Goal: Task Accomplishment & Management: Manage account settings

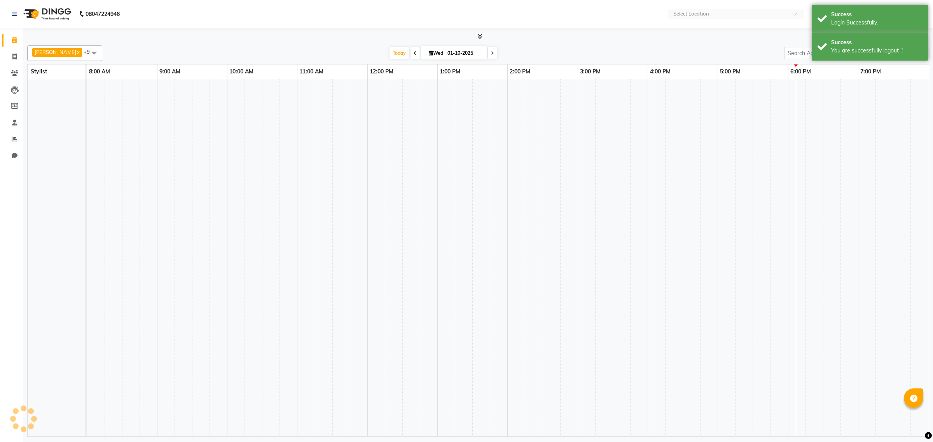
select select "en"
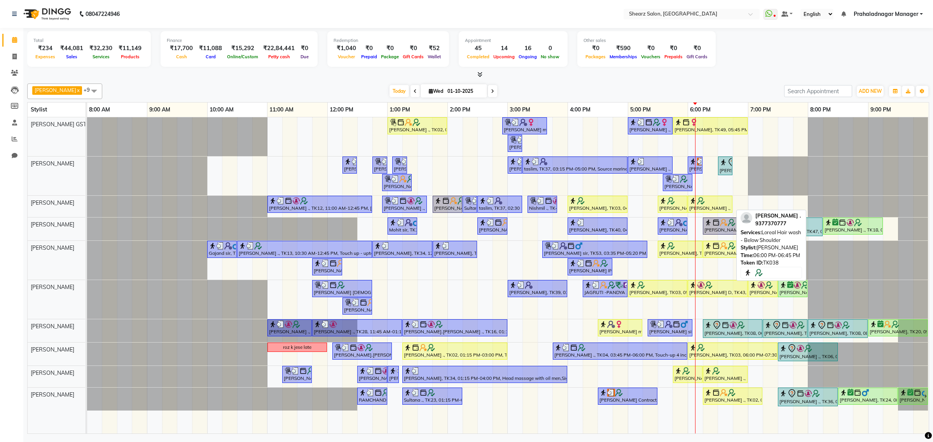
click at [718, 209] on div "[PERSON_NAME] ., TK38, 06:00 PM-06:45 PM, Loreal Hair wash - Below Shoulder" at bounding box center [709, 204] width 43 height 15
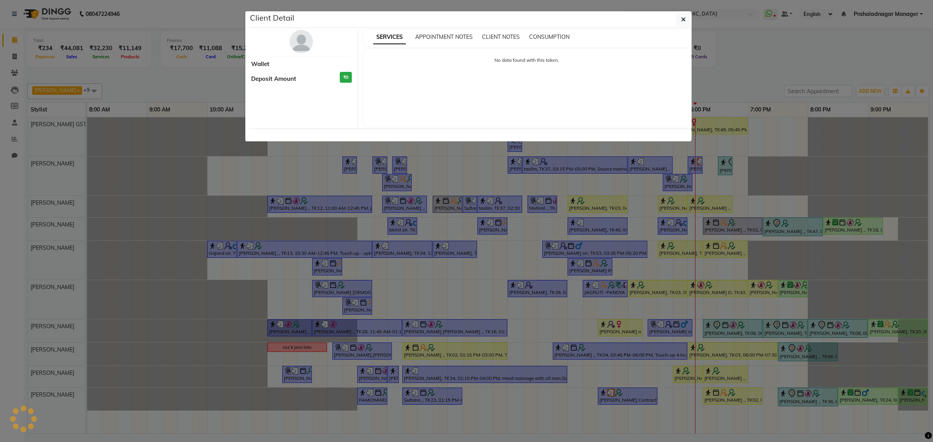
select select "1"
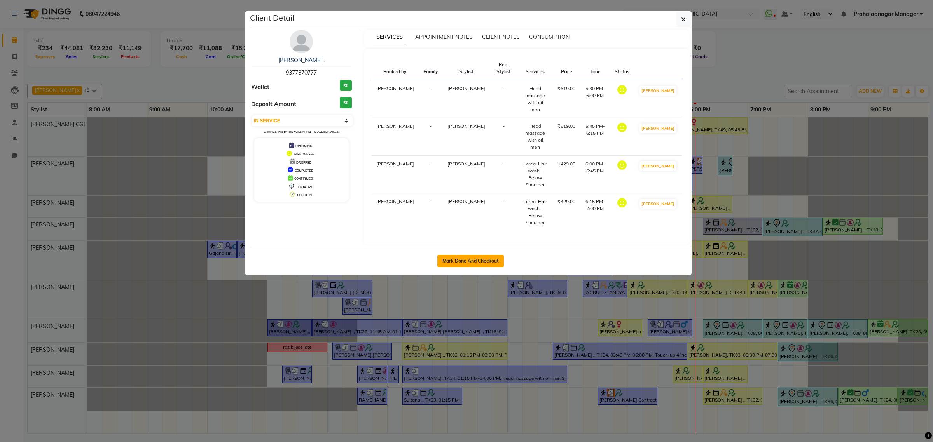
click at [496, 255] on button "Mark Done And Checkout" at bounding box center [470, 261] width 66 height 12
select select "service"
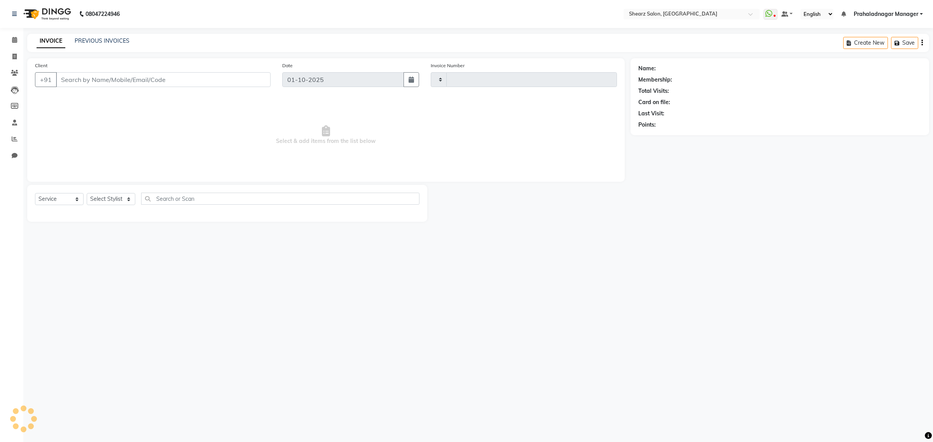
type input "6959"
select select "8157"
type input "9377370777"
select select "77443"
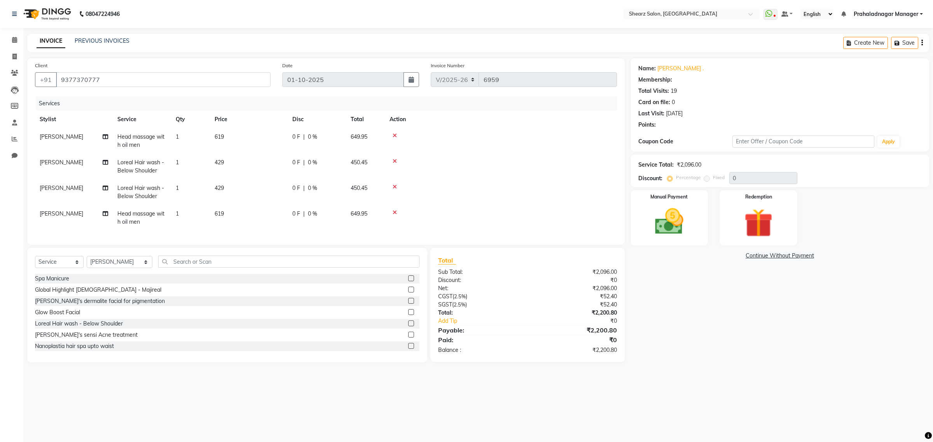
select select "1: Object"
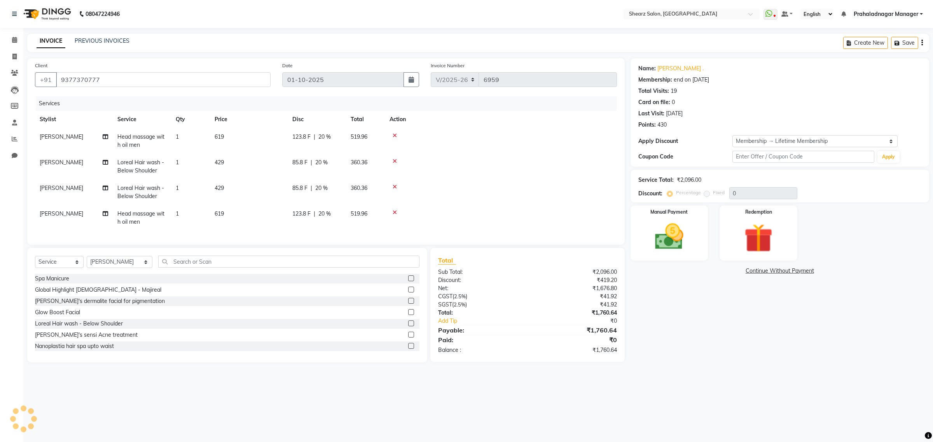
type input "20"
click at [393, 159] on icon at bounding box center [394, 161] width 4 height 5
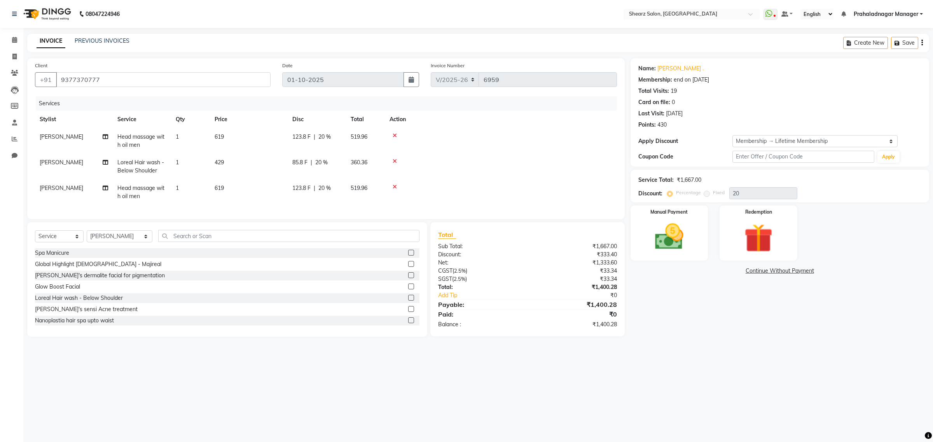
click at [395, 163] on icon at bounding box center [394, 161] width 4 height 5
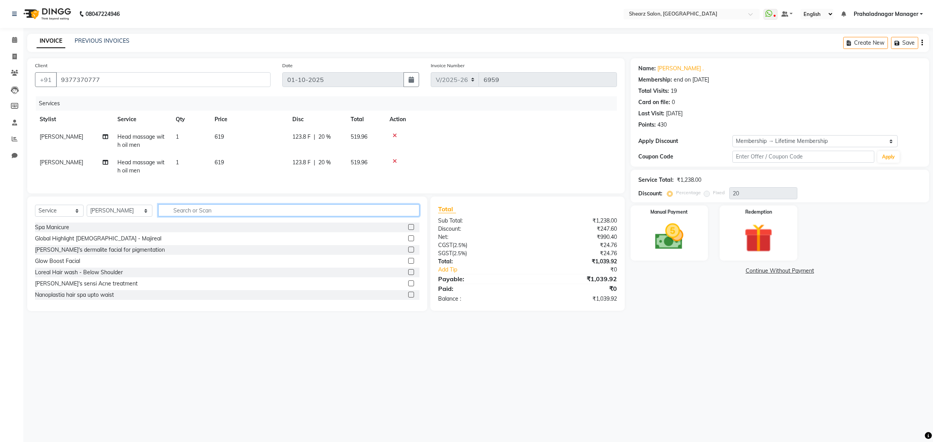
click at [221, 213] on input "text" at bounding box center [288, 210] width 261 height 12
type input "[PERSON_NAME]"
click at [408, 275] on label at bounding box center [411, 272] width 6 height 6
click at [408, 275] on input "checkbox" at bounding box center [410, 272] width 5 height 5
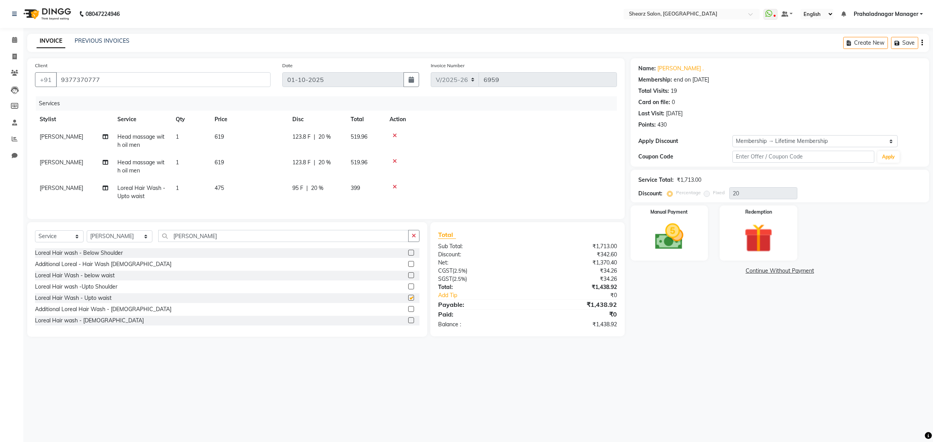
scroll to position [1, 0]
checkbox input "false"
click at [408, 289] on label at bounding box center [411, 287] width 6 height 6
click at [408, 289] on input "checkbox" at bounding box center [410, 286] width 5 height 5
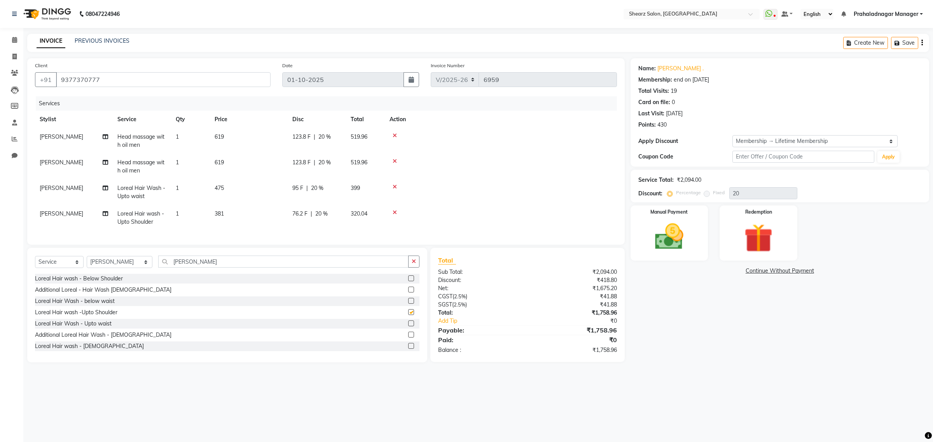
checkbox input "false"
click at [688, 233] on img at bounding box center [669, 237] width 48 height 34
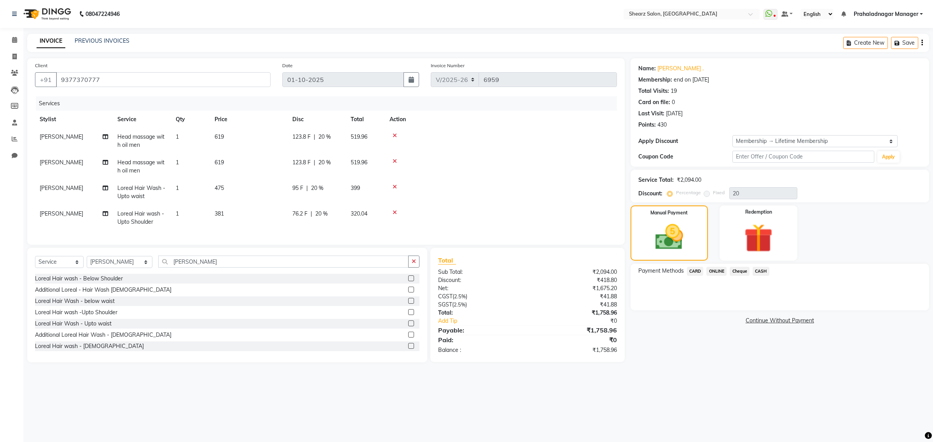
click at [711, 272] on span "ONLINE" at bounding box center [716, 271] width 20 height 9
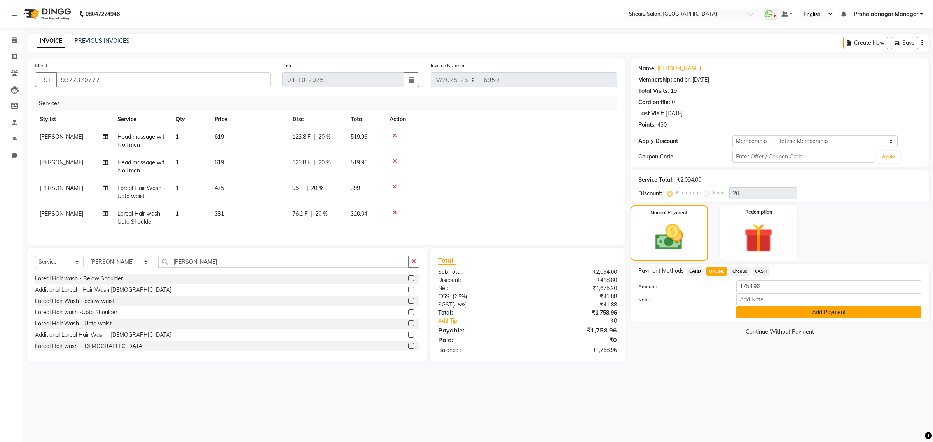
click at [749, 309] on button "Add Payment" at bounding box center [828, 313] width 185 height 12
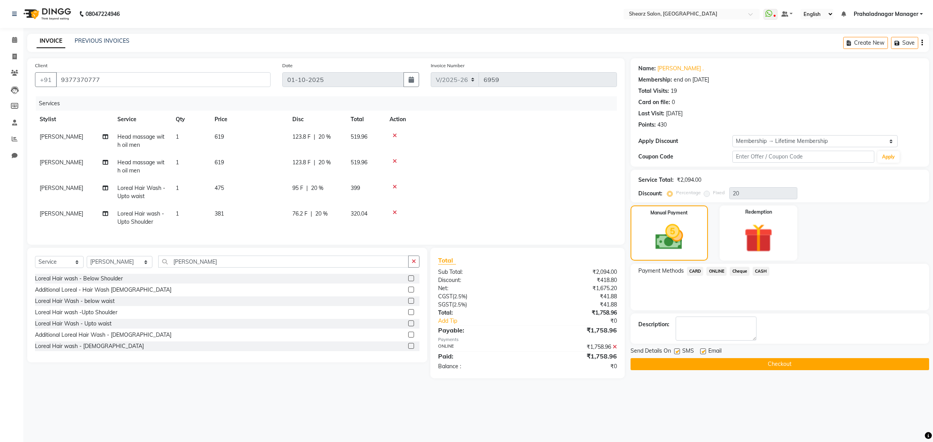
click at [773, 368] on button "Checkout" at bounding box center [779, 364] width 298 height 12
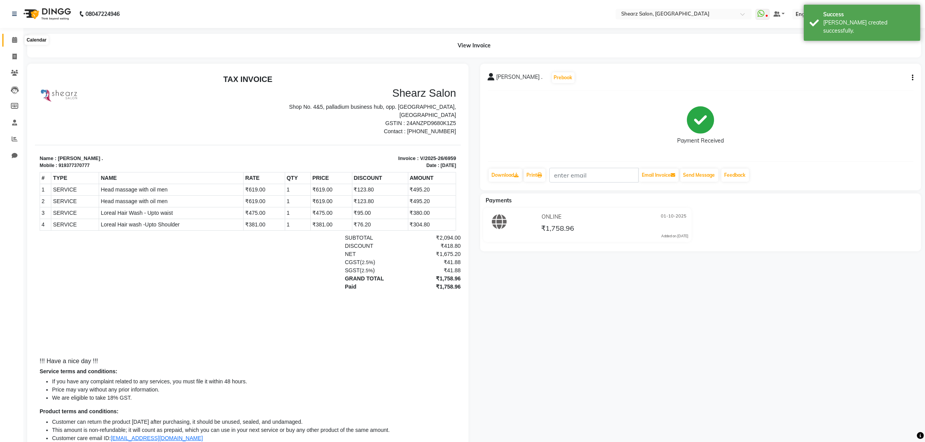
drag, startPoint x: 15, startPoint y: 39, endPoint x: 20, endPoint y: 39, distance: 5.4
click at [15, 39] on icon at bounding box center [14, 40] width 5 height 6
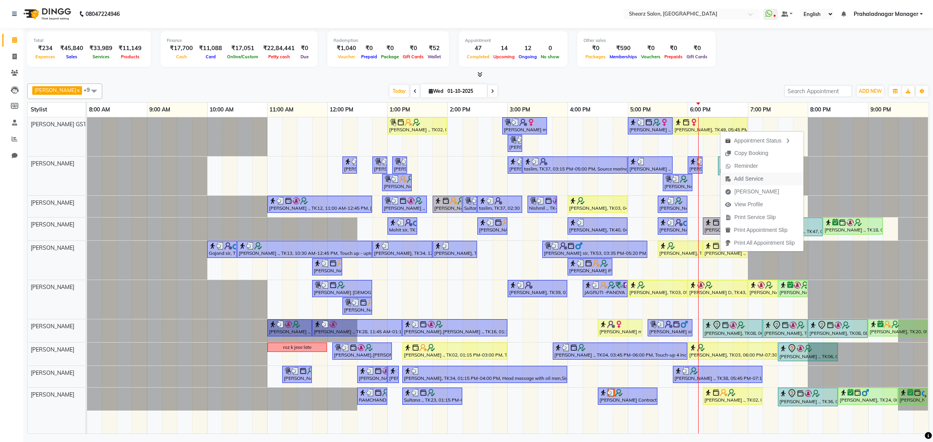
click at [761, 181] on span "Add Service" at bounding box center [748, 179] width 29 height 8
select select "77439"
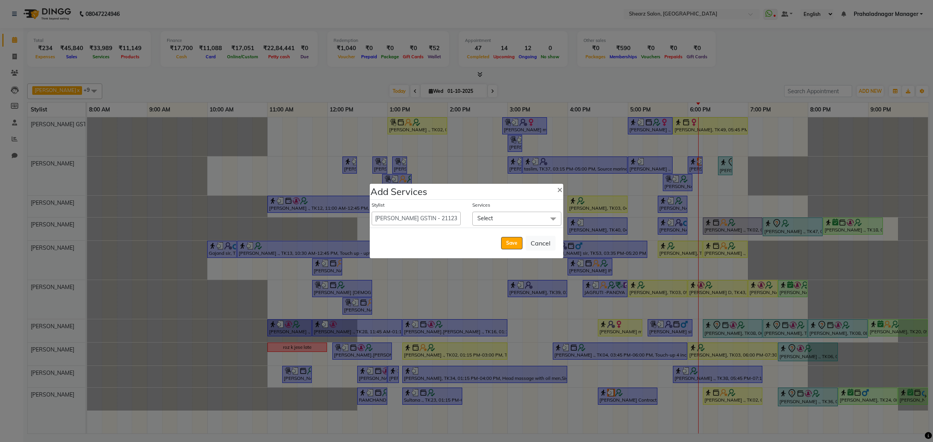
click at [506, 220] on span "Select" at bounding box center [516, 219] width 89 height 14
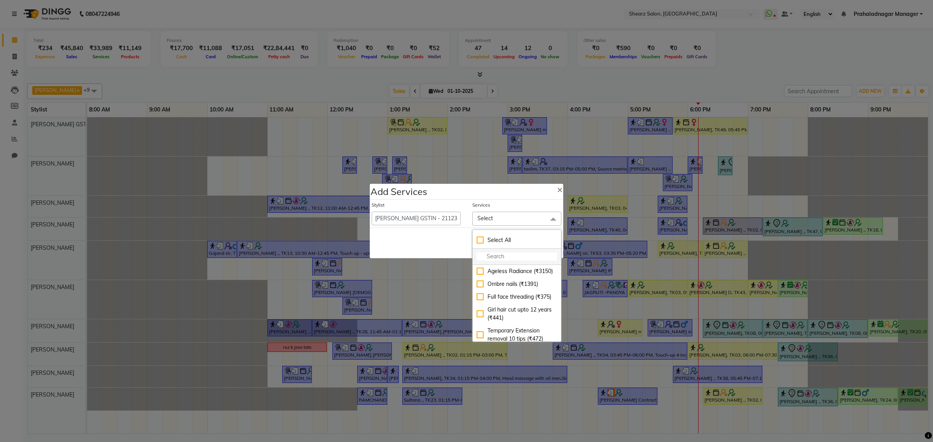
click at [495, 253] on input "multiselect-search" at bounding box center [516, 257] width 80 height 8
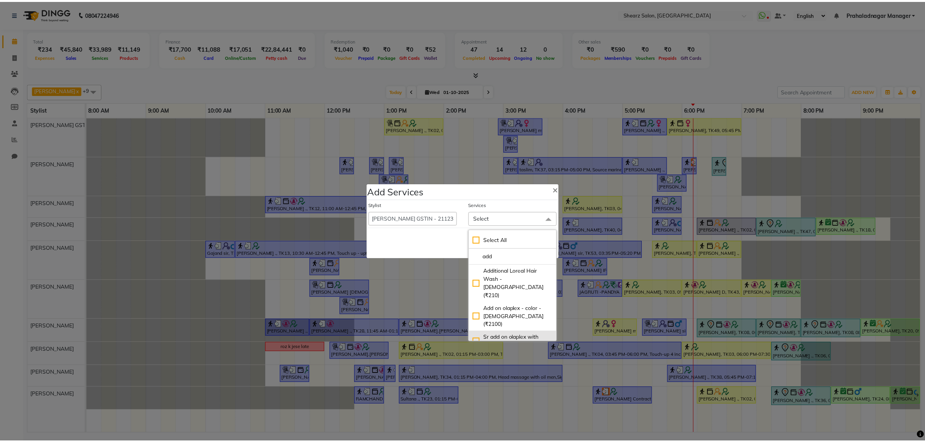
scroll to position [49, 0]
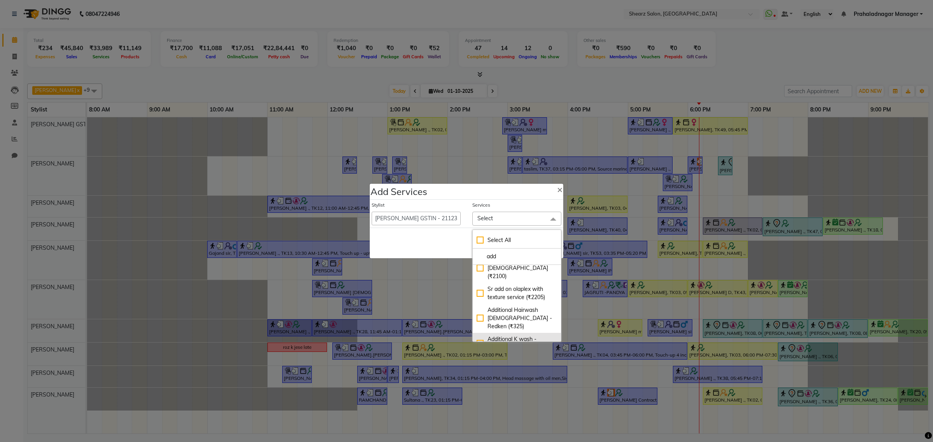
type input "add"
drag, startPoint x: 511, startPoint y: 308, endPoint x: 455, endPoint y: 260, distance: 74.1
click at [511, 335] on div "Additional K wash - Women (₹374)" at bounding box center [516, 343] width 80 height 16
checkbox input "true"
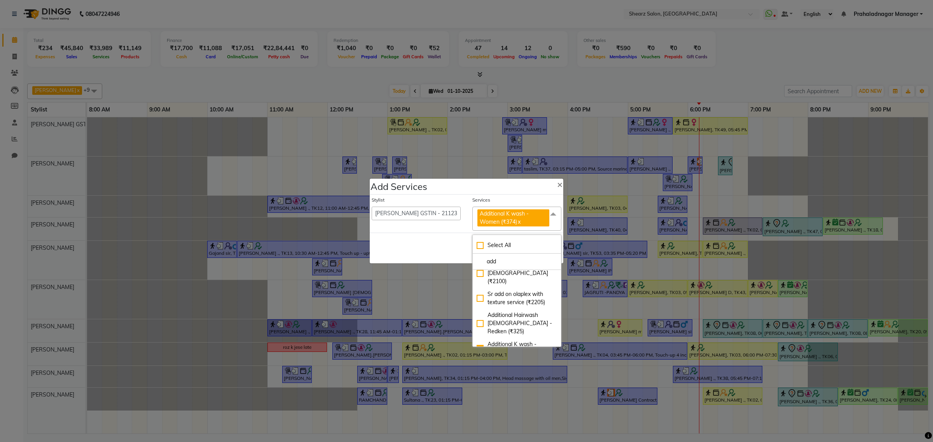
click at [450, 246] on div "Save Cancel" at bounding box center [467, 248] width 194 height 31
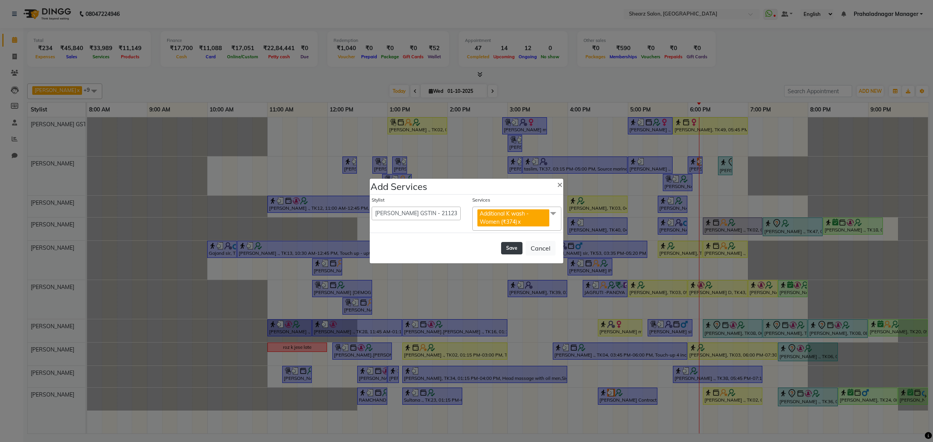
click at [511, 249] on button "Save" at bounding box center [511, 248] width 21 height 12
select select "77813"
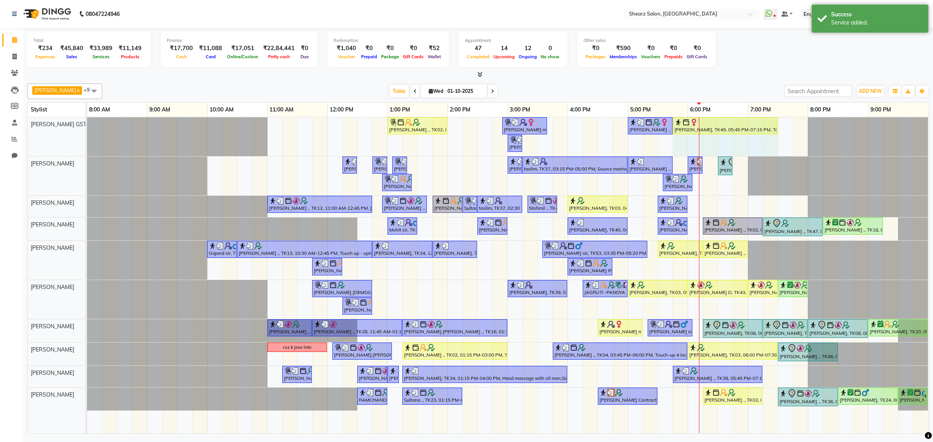
click at [87, 125] on div "[PERSON_NAME] ., TK02, 01:00 PM-02:00 PM, Cirepil Roll On Wax [PERSON_NAME] maa…" at bounding box center [87, 136] width 0 height 39
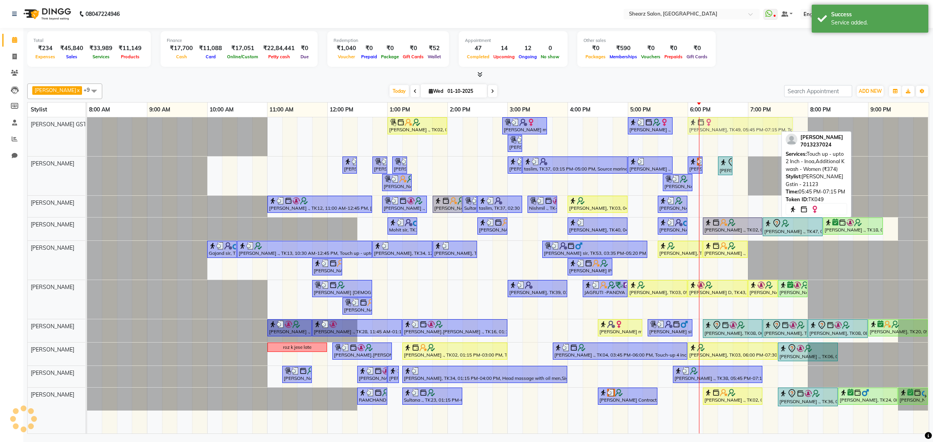
drag, startPoint x: 731, startPoint y: 126, endPoint x: 753, endPoint y: 124, distance: 21.8
click at [87, 124] on div "[PERSON_NAME] ., TK02, 01:00 PM-02:00 PM, Cirepil Roll On Wax [PERSON_NAME] maa…" at bounding box center [87, 136] width 0 height 39
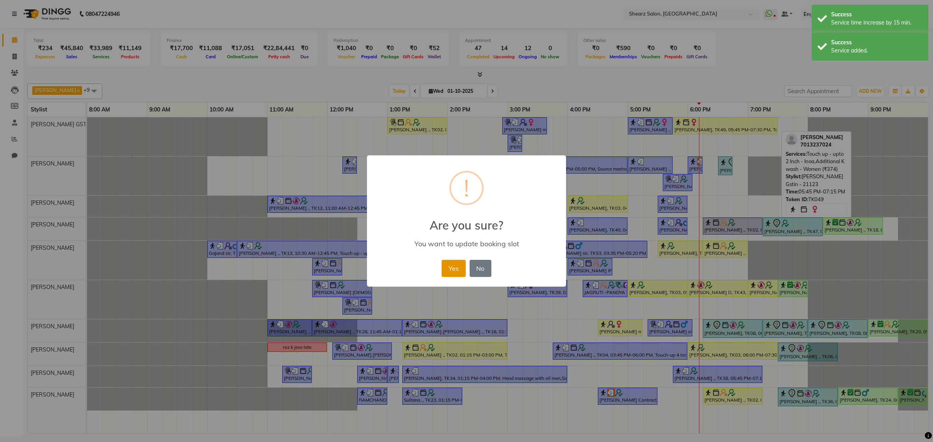
click at [446, 268] on button "Yes" at bounding box center [453, 268] width 24 height 17
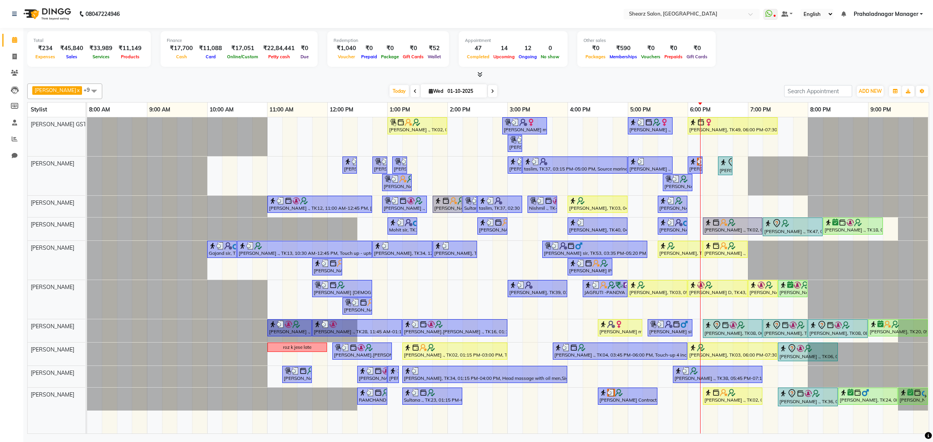
click at [491, 93] on icon at bounding box center [492, 91] width 3 height 5
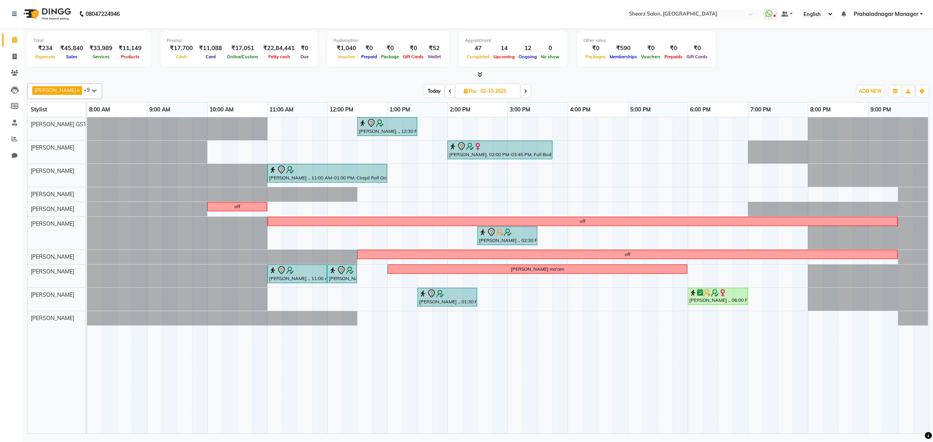
click at [438, 92] on span "Today" at bounding box center [433, 91] width 19 height 12
type input "01-10-2025"
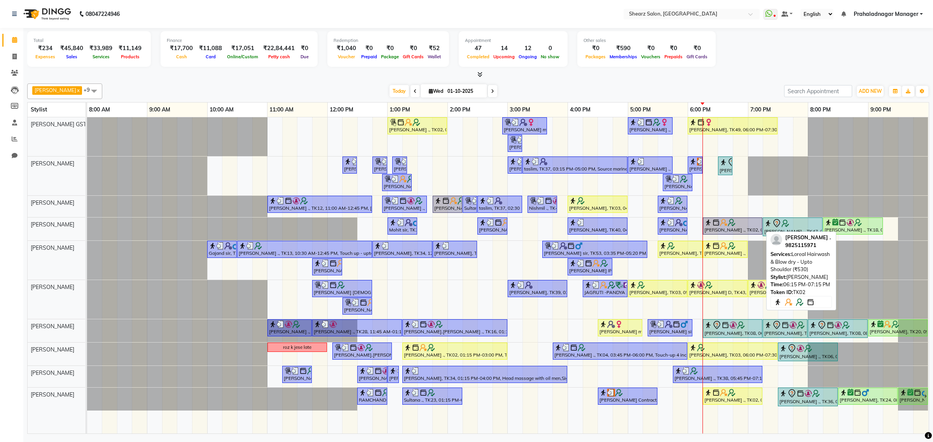
click at [731, 223] on img at bounding box center [731, 223] width 8 height 8
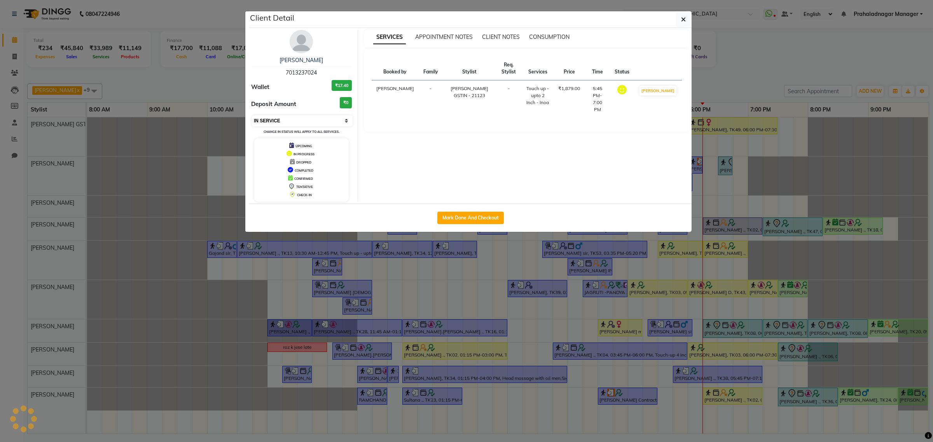
click at [323, 120] on select "Select IN SERVICE CONFIRMED TENTATIVE CHECK IN MARK DONE DROPPED UPCOMING" at bounding box center [302, 120] width 101 height 11
click at [252, 115] on select "Select IN SERVICE CONFIRMED TENTATIVE CHECK IN MARK DONE DROPPED UPCOMING" at bounding box center [302, 120] width 101 height 11
click at [682, 14] on button "button" at bounding box center [683, 19] width 15 height 15
select select "select"
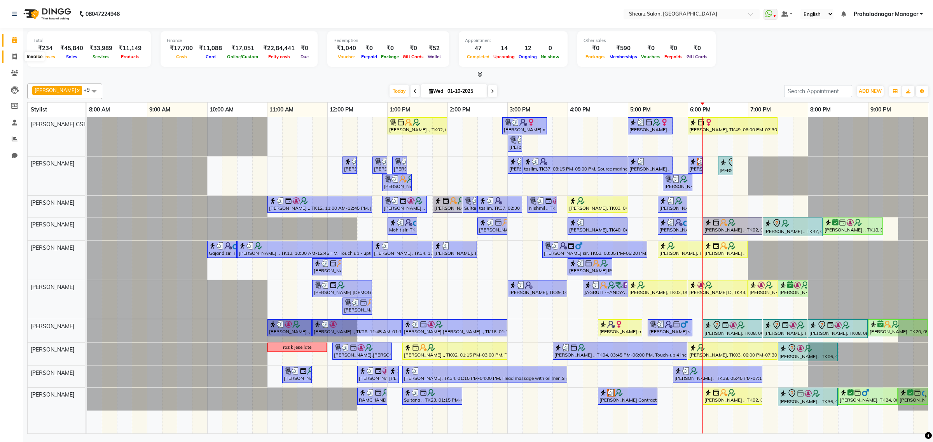
click at [15, 57] on icon at bounding box center [14, 57] width 4 height 6
select select "service"
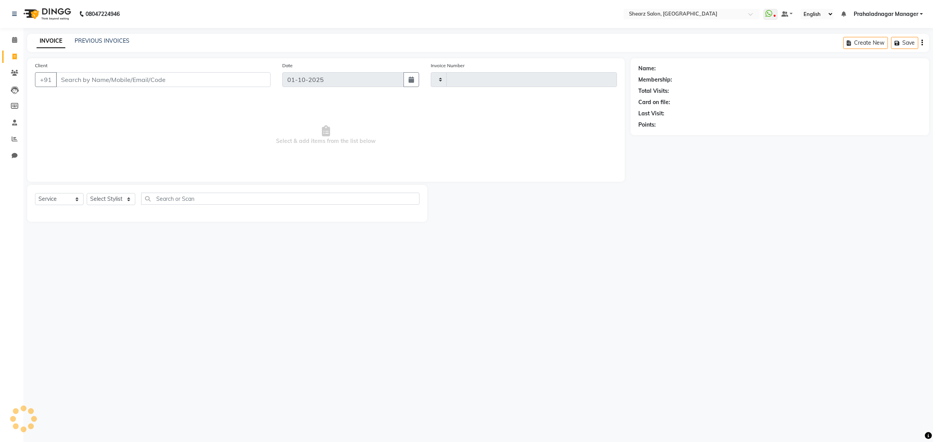
type input "6960"
select select "8157"
click at [112, 203] on select "Select Stylist" at bounding box center [111, 199] width 49 height 12
click at [119, 197] on select "Select Stylist" at bounding box center [111, 199] width 49 height 12
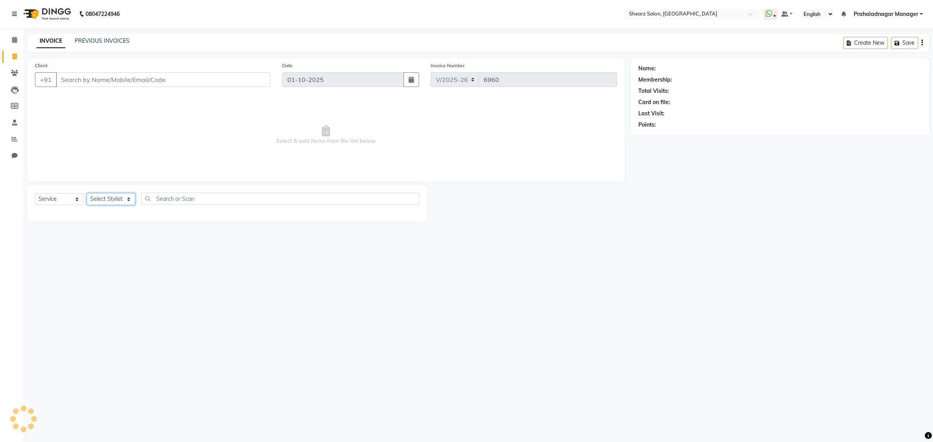
click at [119, 197] on select "Select Stylist" at bounding box center [111, 199] width 49 height 12
click at [120, 197] on select "Select Stylist Admin A General [PERSON_NAME] Asha Chavariya [PERSON_NAME] Cente…" at bounding box center [120, 199] width 66 height 12
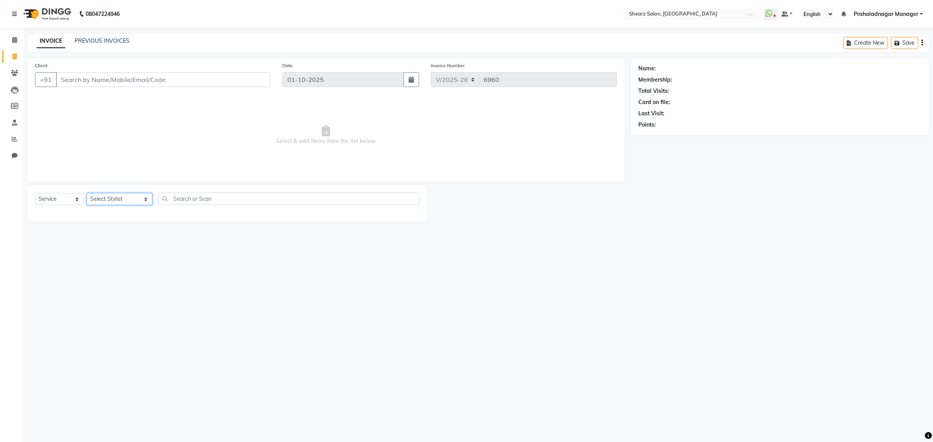
click at [120, 197] on select "Select Stylist Admin A General [PERSON_NAME] Asha Chavariya [PERSON_NAME] Cente…" at bounding box center [120, 199] width 66 height 12
select select "77468"
click at [87, 193] on select "Select Stylist Admin A General [PERSON_NAME] Asha Chavariya [PERSON_NAME] Cente…" at bounding box center [120, 199] width 66 height 12
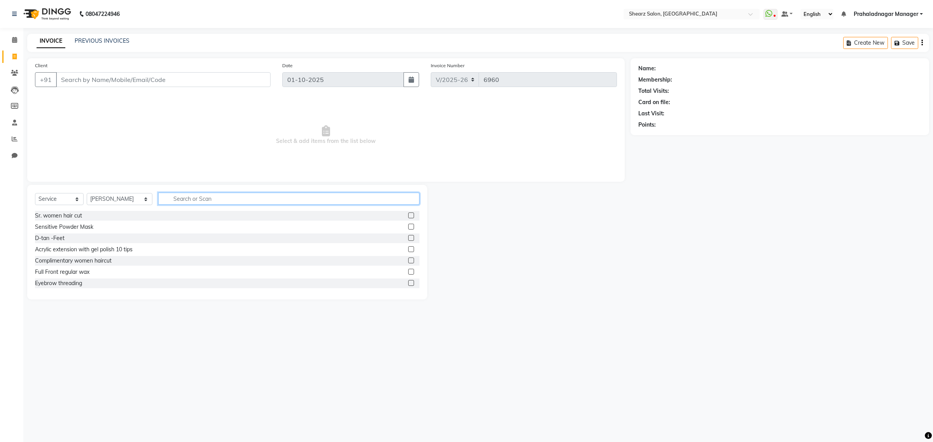
click at [190, 193] on input "text" at bounding box center [288, 199] width 261 height 12
type input "eye"
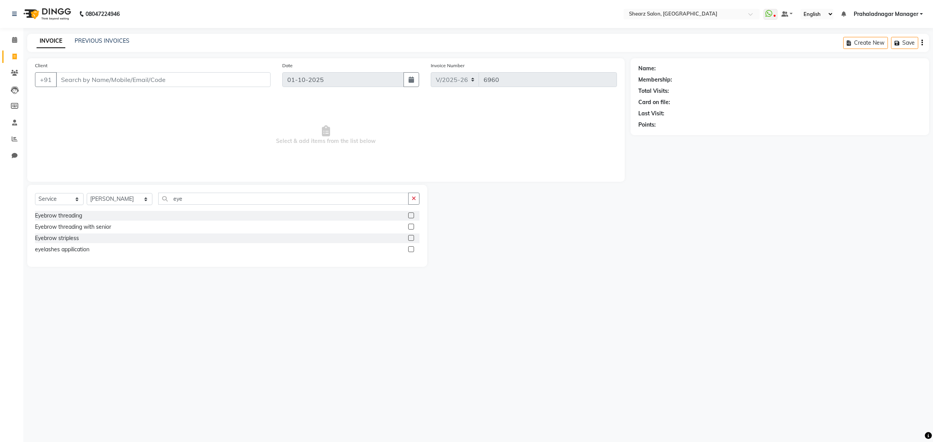
click at [409, 213] on label at bounding box center [411, 216] width 6 height 6
click at [409, 213] on input "checkbox" at bounding box center [410, 215] width 5 height 5
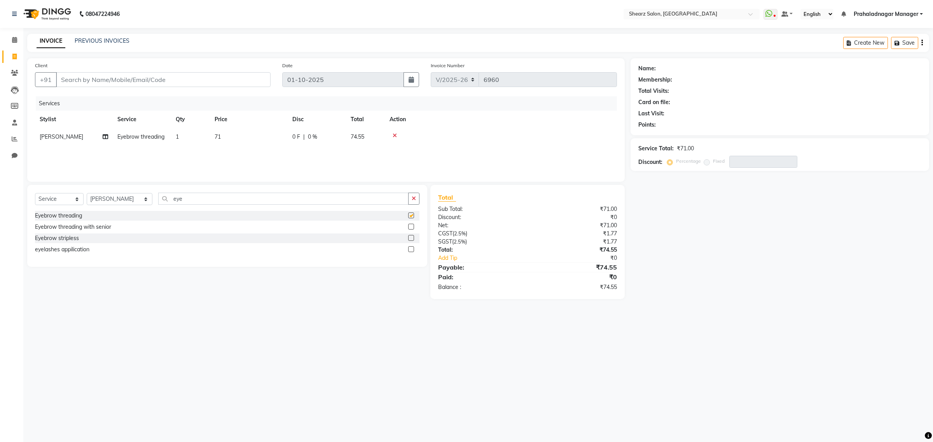
checkbox input "false"
click at [181, 70] on div "Client +91" at bounding box center [152, 77] width 247 height 32
click at [168, 81] on input "Client" at bounding box center [163, 79] width 214 height 15
type input "j"
type input "0"
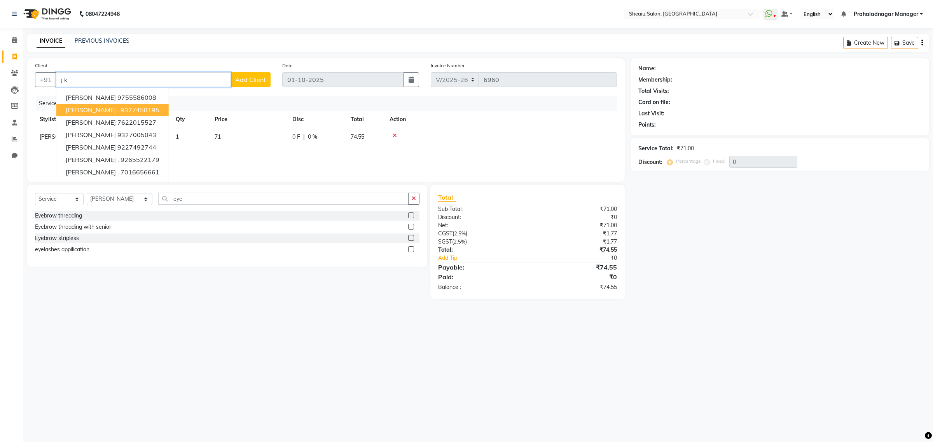
click at [124, 111] on ngb-highlight "9327458195" at bounding box center [139, 110] width 39 height 8
type input "9327458195"
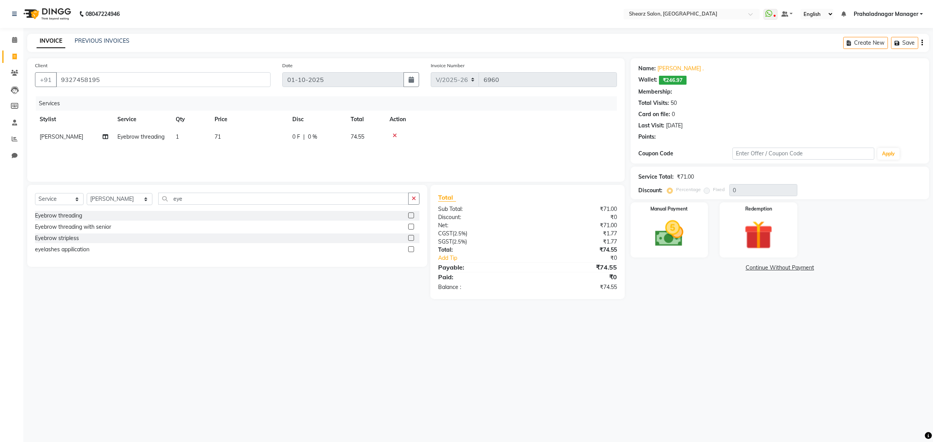
select select "1: Object"
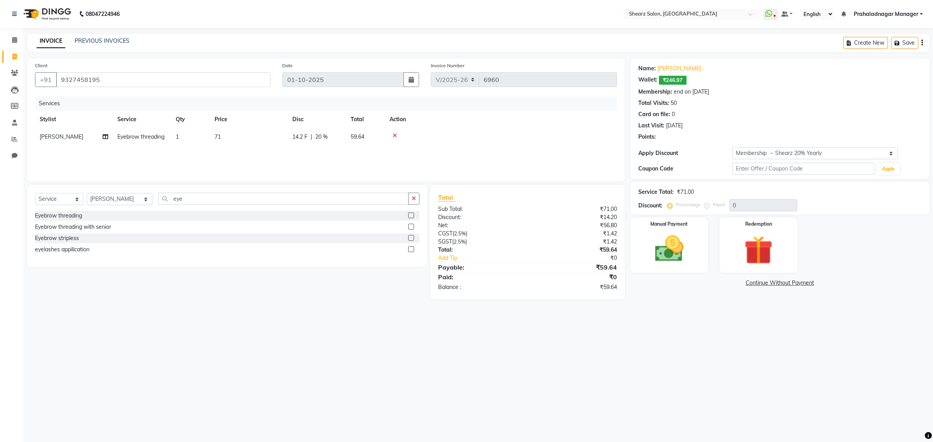
type input "20"
click at [749, 232] on img at bounding box center [758, 250] width 48 height 37
click at [699, 281] on span "Wallet" at bounding box center [696, 283] width 18 height 9
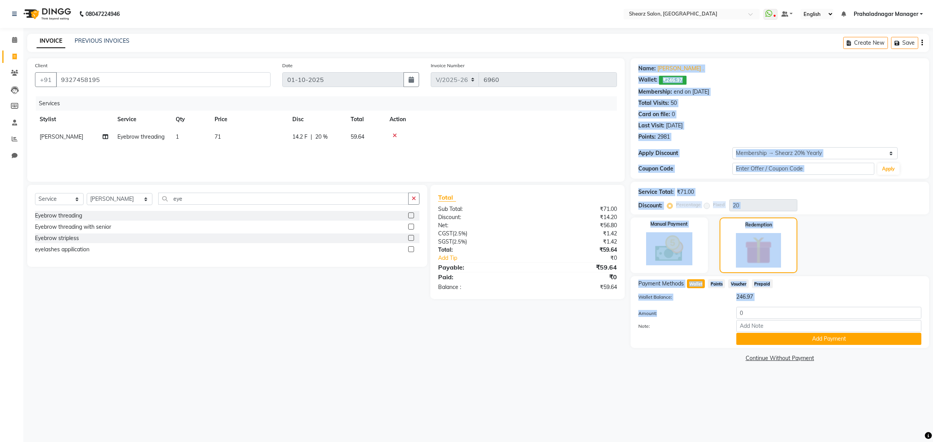
click at [579, 295] on div "Client [PHONE_NUMBER] Date [DATE] Invoice Number V/2025 V/[PHONE_NUMBER] Servic…" at bounding box center [477, 211] width 913 height 306
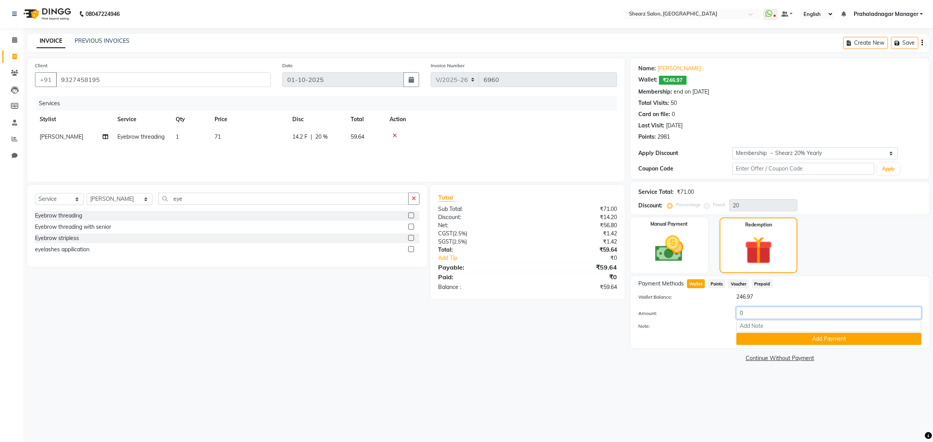
click at [764, 318] on input "0" at bounding box center [828, 313] width 185 height 12
type input "060"
click at [751, 335] on button "Add Payment" at bounding box center [828, 339] width 185 height 12
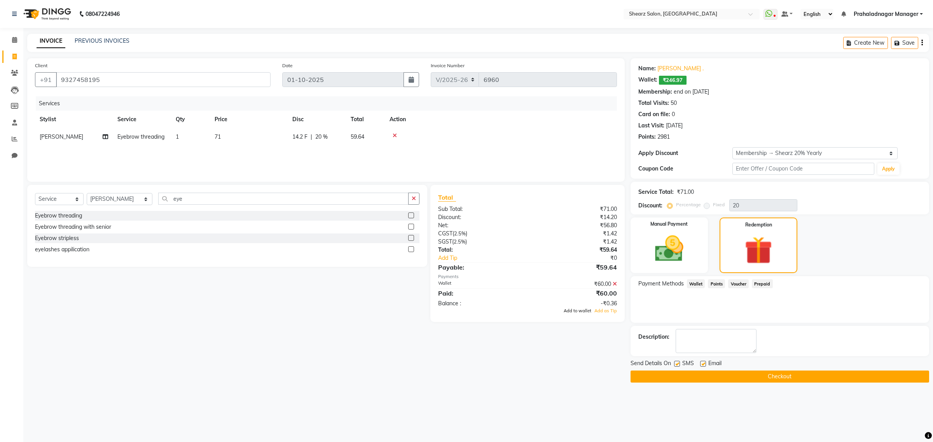
click at [580, 310] on span "Add to wallet" at bounding box center [577, 310] width 28 height 5
click at [749, 380] on button "Checkout" at bounding box center [779, 377] width 298 height 12
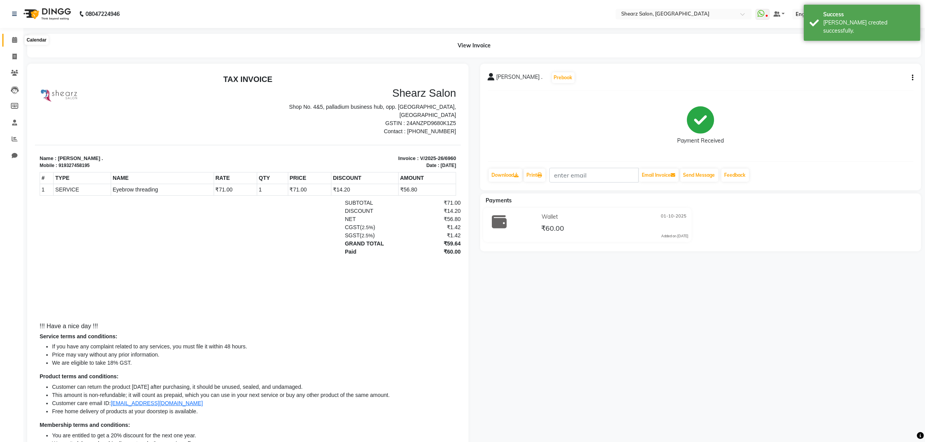
click at [13, 38] on icon at bounding box center [14, 40] width 5 height 6
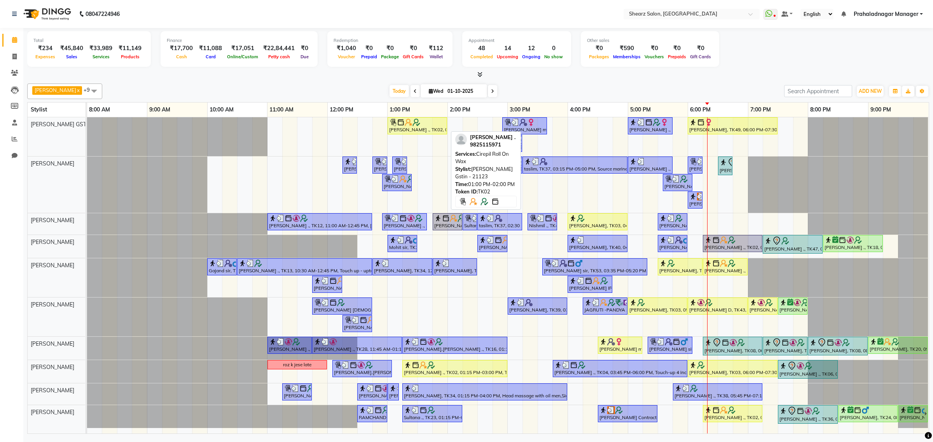
click at [391, 122] on img at bounding box center [393, 123] width 8 height 8
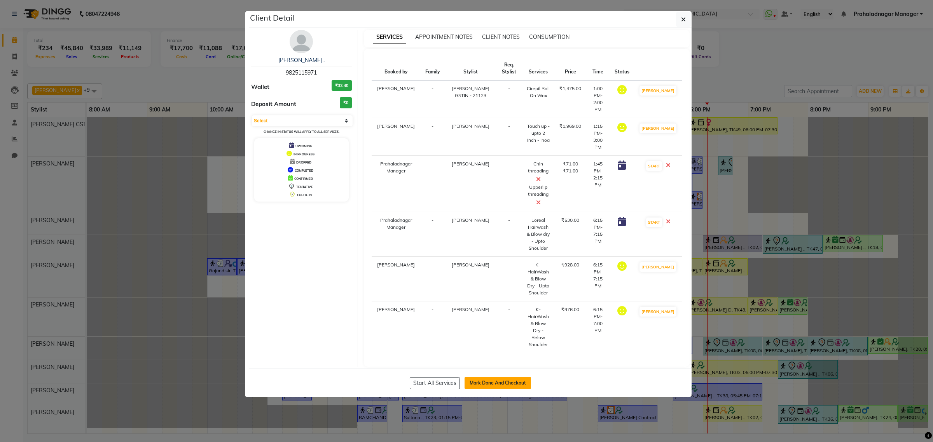
click at [499, 377] on button "Mark Done And Checkout" at bounding box center [497, 383] width 66 height 12
select select "service"
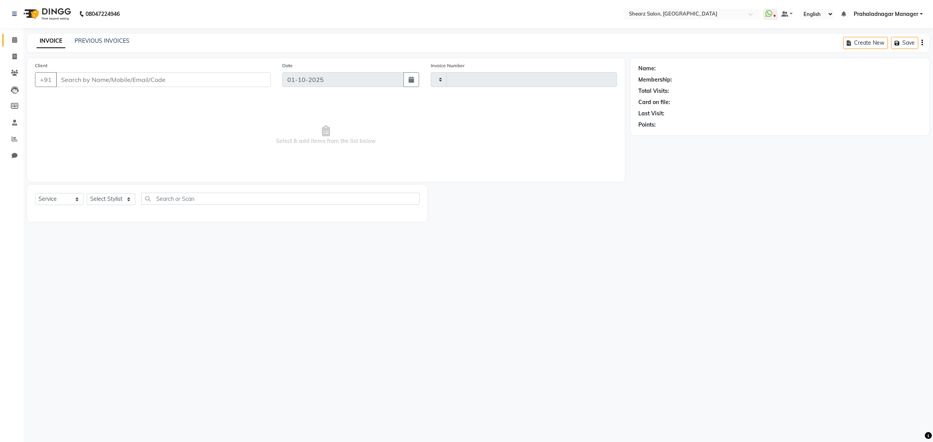
type input "6961"
select select "8157"
type input "9825115971"
select select "77475"
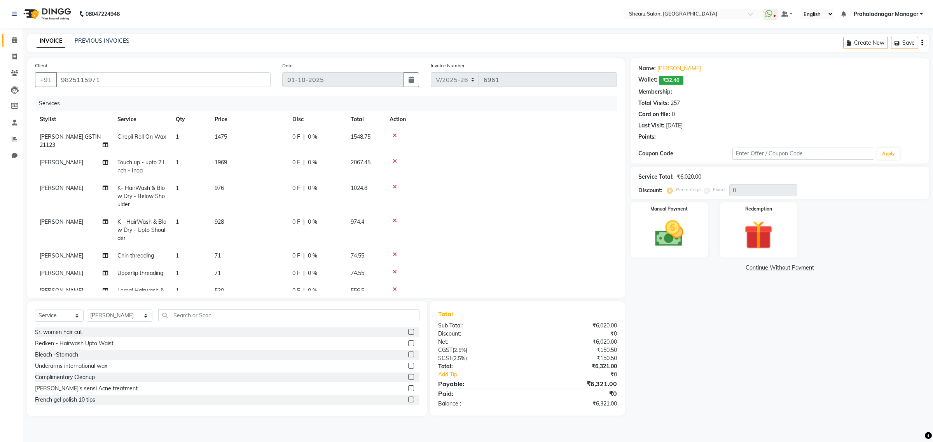
type input "20"
select select "1: Object"
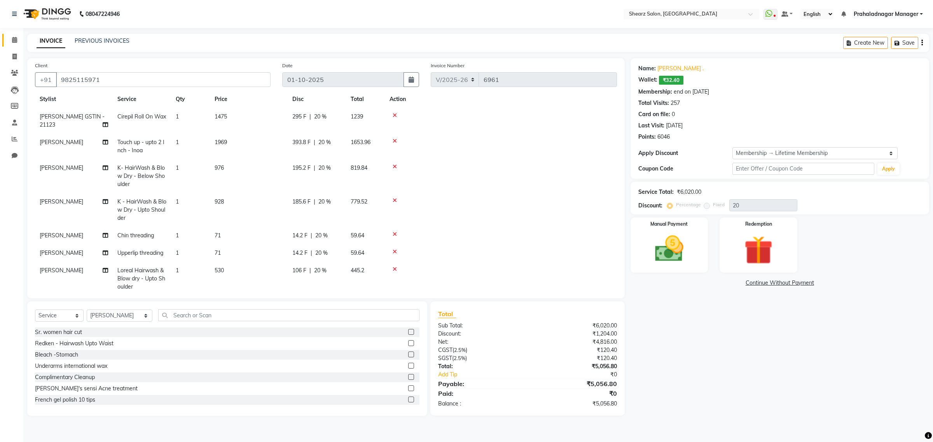
scroll to position [39, 0]
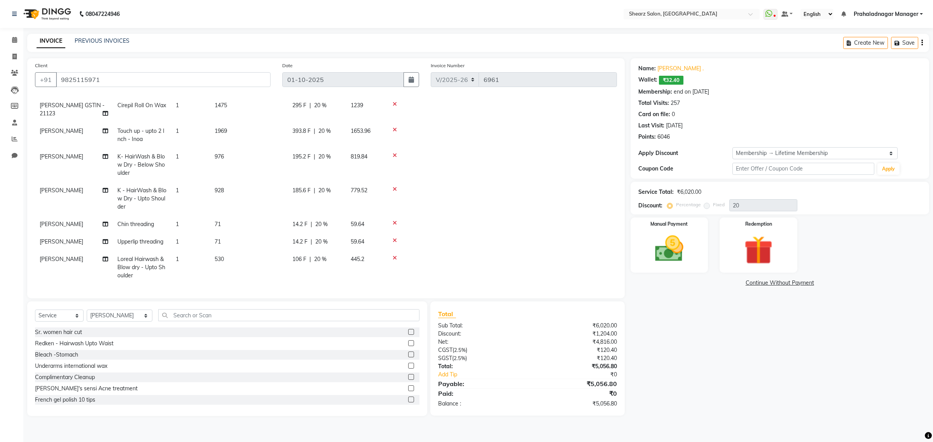
click at [396, 255] on icon at bounding box center [394, 257] width 4 height 5
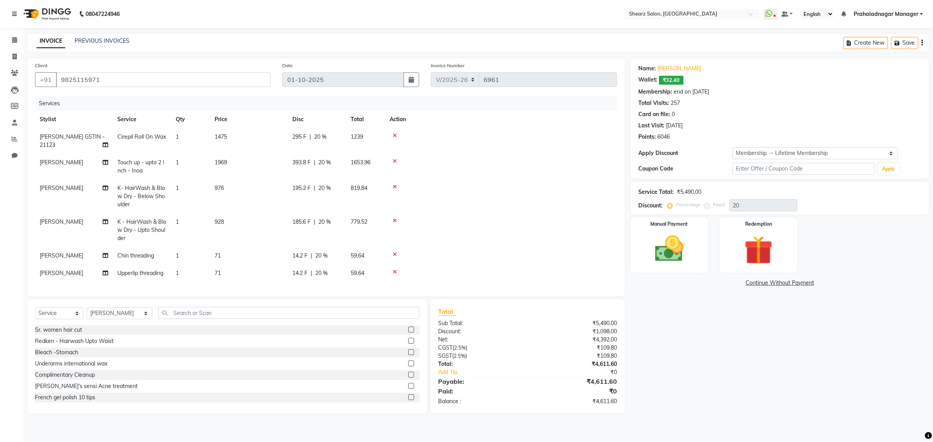
scroll to position [0, 0]
click at [396, 187] on icon at bounding box center [394, 186] width 4 height 5
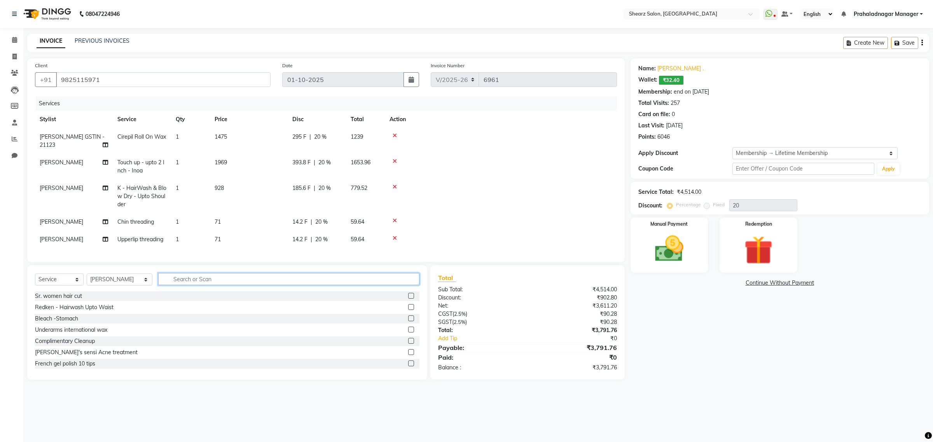
click at [197, 284] on input "text" at bounding box center [288, 279] width 261 height 12
type input "[PERSON_NAME]"
click at [408, 366] on label at bounding box center [411, 363] width 6 height 6
click at [408, 366] on input "checkbox" at bounding box center [410, 363] width 5 height 5
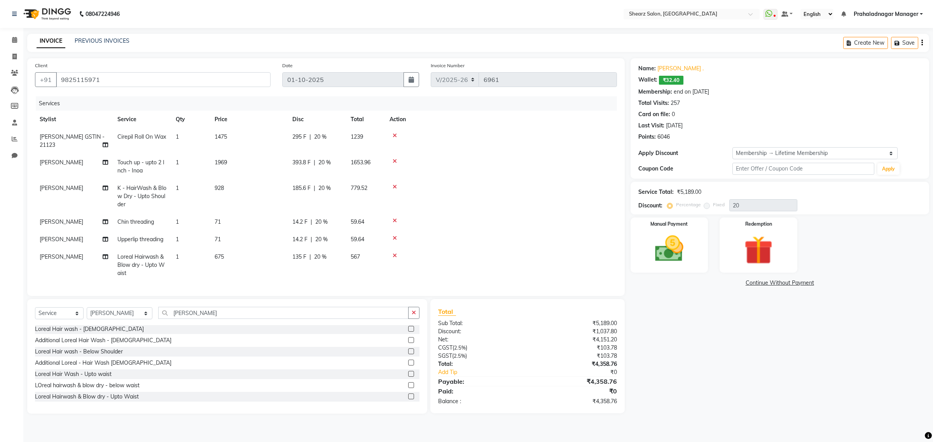
drag, startPoint x: 403, startPoint y: 393, endPoint x: 403, endPoint y: 407, distance: 14.0
click at [403, 397] on div "Loreal Hair wash -Upto Shoulder Loreal Hairwash & Blow dry - Upto Shoulder Lore…" at bounding box center [227, 364] width 384 height 78
click at [408, 399] on label at bounding box center [411, 397] width 6 height 6
click at [408, 399] on input "checkbox" at bounding box center [410, 396] width 5 height 5
click at [408, 400] on label at bounding box center [411, 399] width 6 height 6
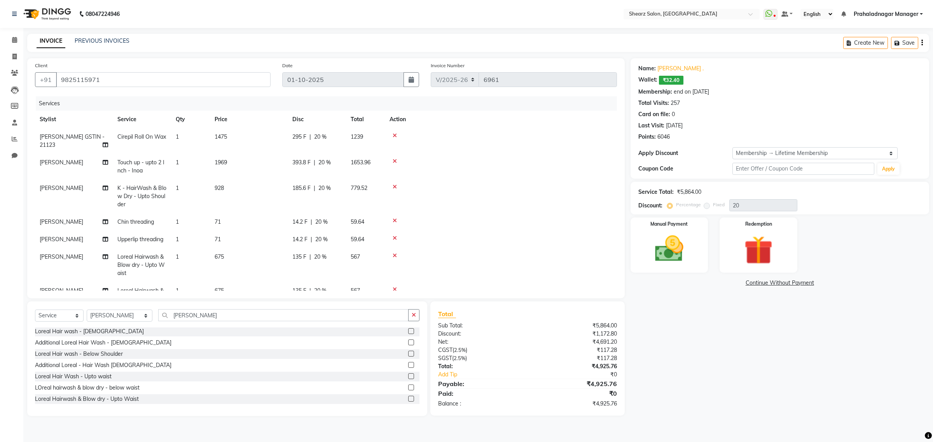
click at [408, 400] on input "checkbox" at bounding box center [410, 399] width 5 height 5
click at [408, 400] on label at bounding box center [411, 399] width 6 height 6
click at [408, 400] on input "checkbox" at bounding box center [410, 399] width 5 height 5
checkbox input "false"
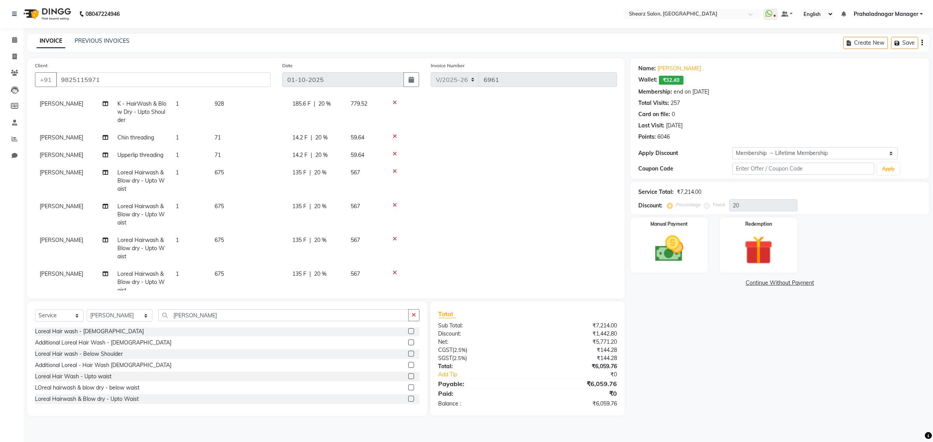
scroll to position [106, 0]
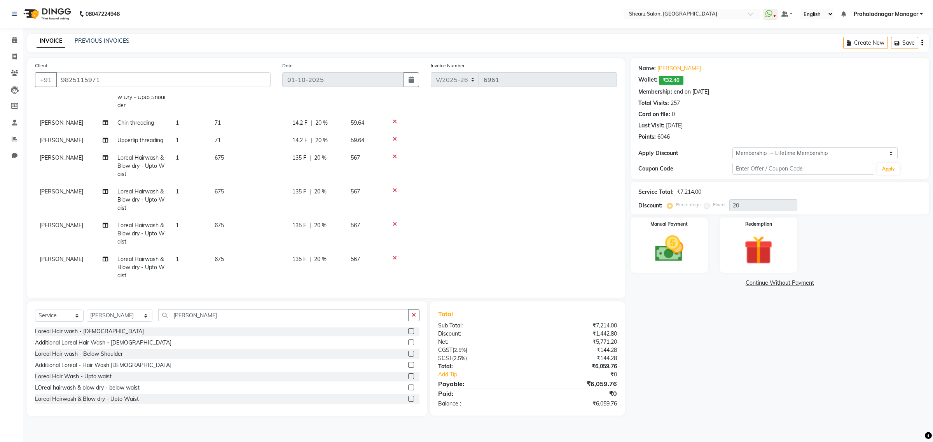
click at [53, 188] on span "[PERSON_NAME]" at bounding box center [62, 191] width 44 height 7
select select "77475"
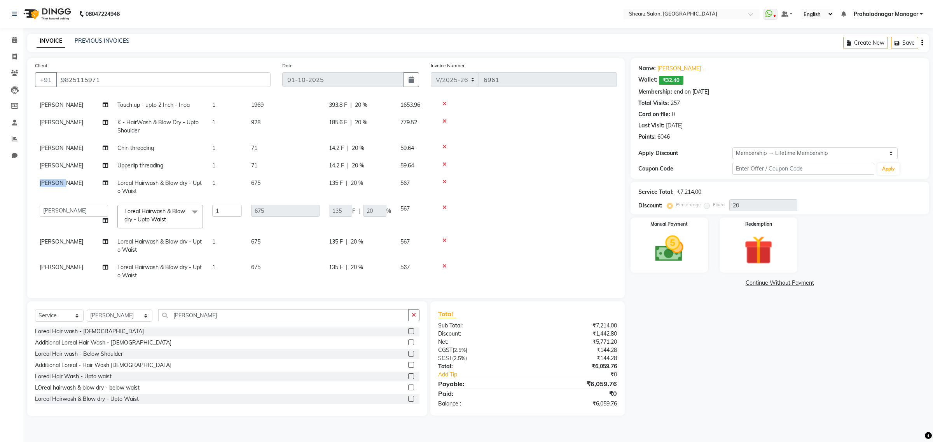
click at [53, 181] on td "[PERSON_NAME]" at bounding box center [74, 187] width 78 height 26
select select "77475"
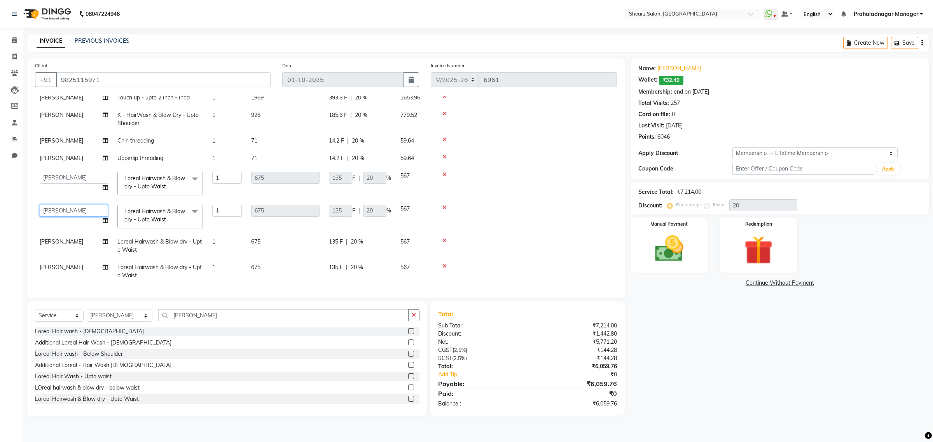
click at [72, 205] on select "Admin A General [PERSON_NAME] Asha Chavariya [PERSON_NAME] Center 1_mgr mgr [PE…" at bounding box center [74, 211] width 68 height 12
select select "77486"
click at [54, 238] on span "[PERSON_NAME]" at bounding box center [62, 241] width 44 height 7
select select "77475"
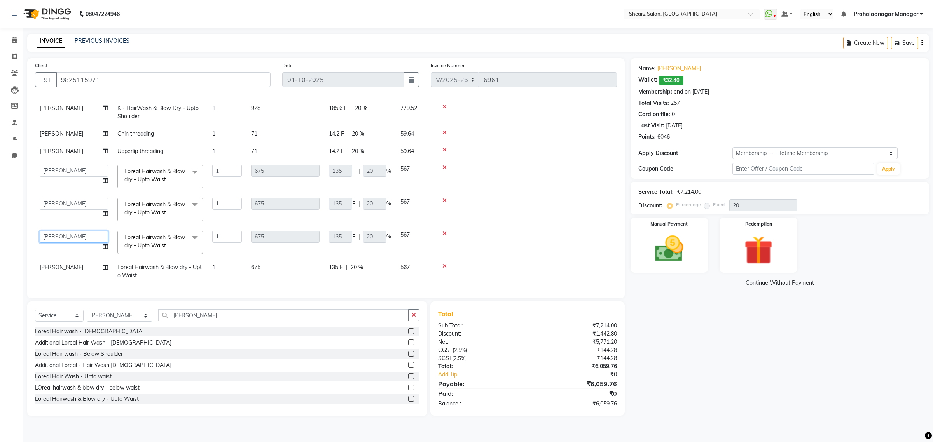
click at [54, 234] on select "Admin A General [PERSON_NAME] Asha Chavariya [PERSON_NAME] Center 1_mgr mgr [PE…" at bounding box center [74, 237] width 68 height 12
select select "77482"
click at [62, 268] on span "[PERSON_NAME]" at bounding box center [62, 267] width 44 height 7
select select "77475"
click at [62, 268] on select "Admin A General [PERSON_NAME] Asha Chavariya [PERSON_NAME] Center 1_mgr mgr [PE…" at bounding box center [74, 269] width 68 height 12
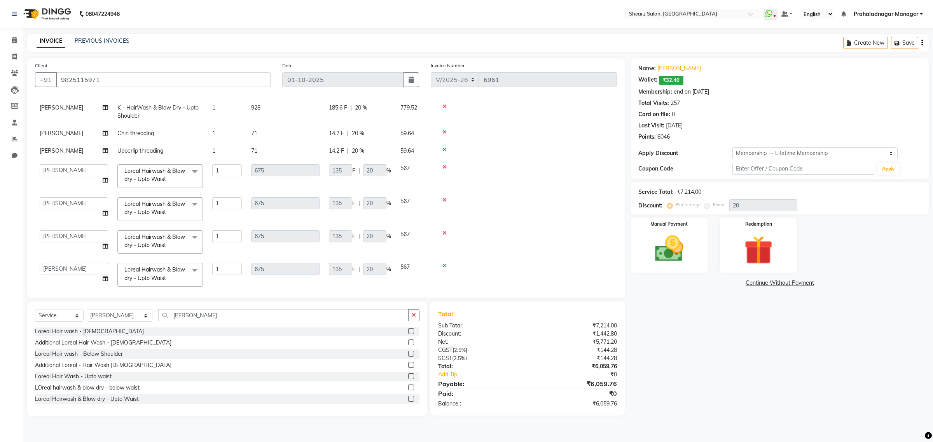
select select "77479"
click at [661, 241] on img at bounding box center [669, 249] width 48 height 34
click at [715, 282] on span "ONLINE" at bounding box center [716, 283] width 20 height 9
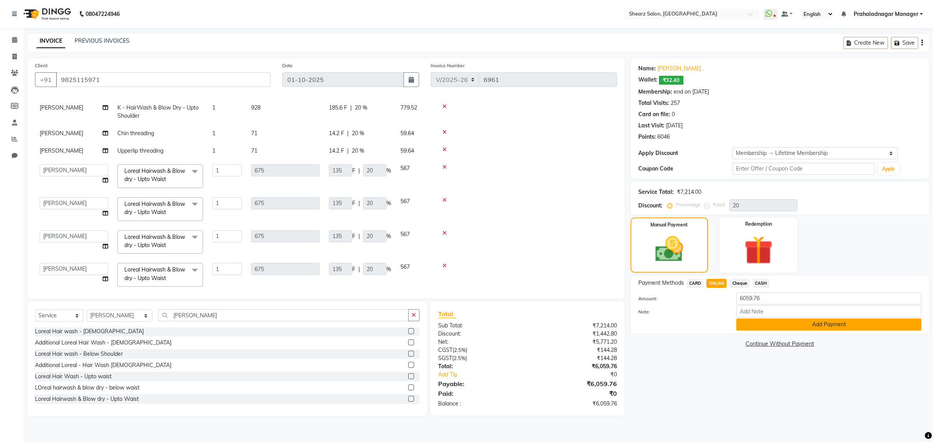
click at [764, 324] on button "Add Payment" at bounding box center [828, 325] width 185 height 12
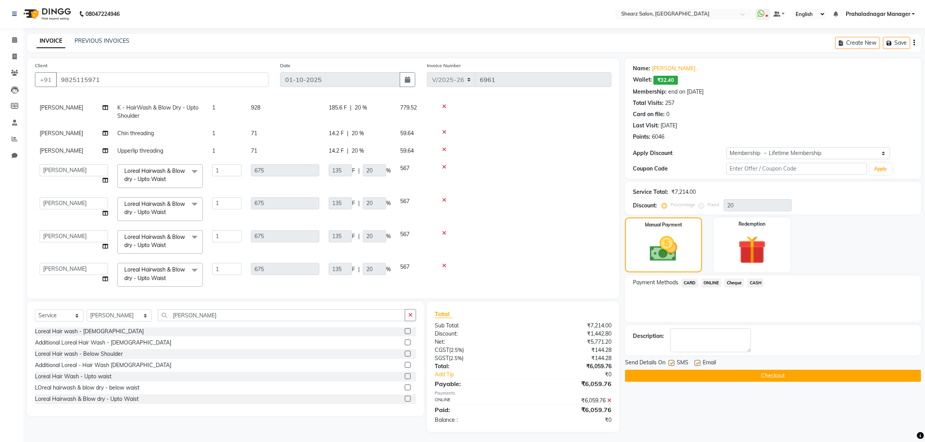
click at [789, 376] on button "Checkout" at bounding box center [773, 376] width 296 height 12
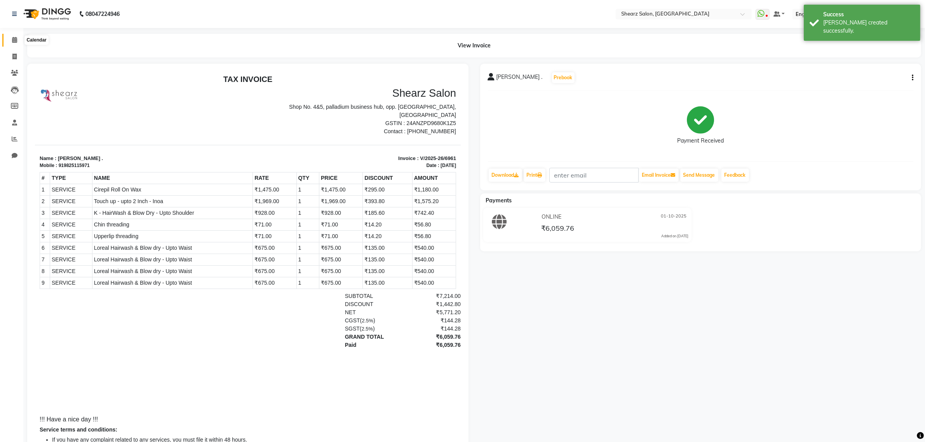
click at [13, 40] on icon at bounding box center [14, 40] width 5 height 6
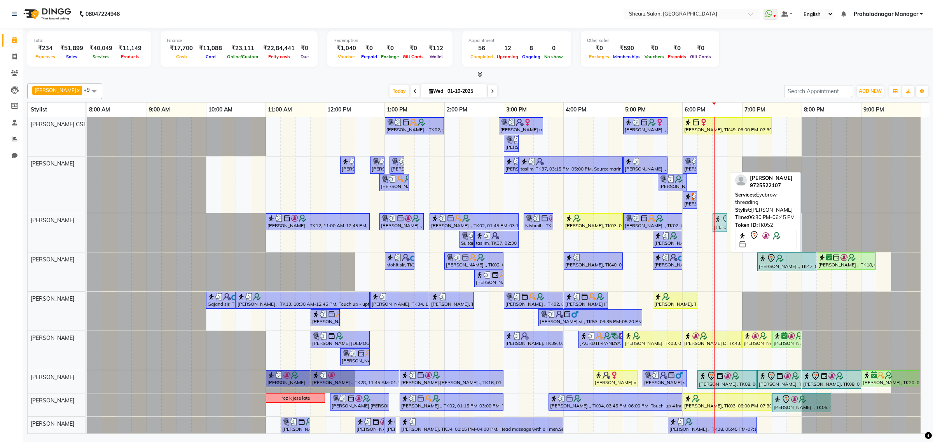
drag, startPoint x: 720, startPoint y: 166, endPoint x: 718, endPoint y: 218, distance: 52.9
click at [718, 224] on tbody "[PERSON_NAME] ., TK02, 01:00 PM-02:00 PM, Cirepil Roll On Wax [PERSON_NAME] maa…" at bounding box center [503, 298] width 833 height 362
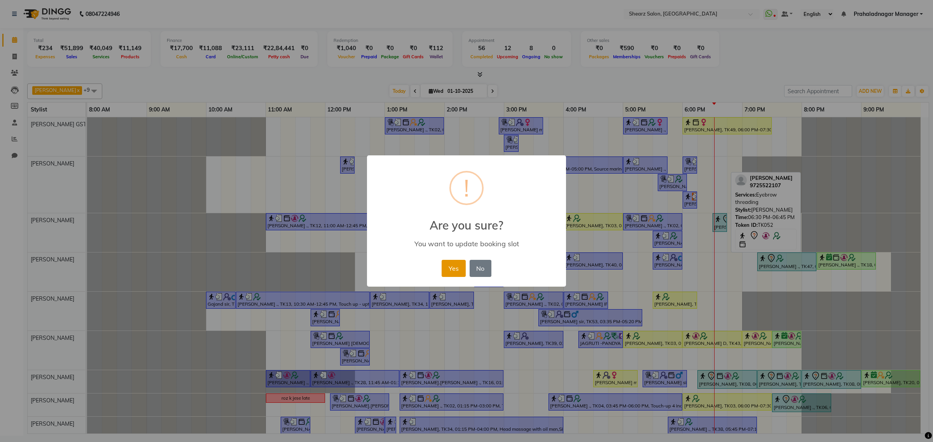
click at [445, 260] on button "Yes" at bounding box center [453, 268] width 24 height 17
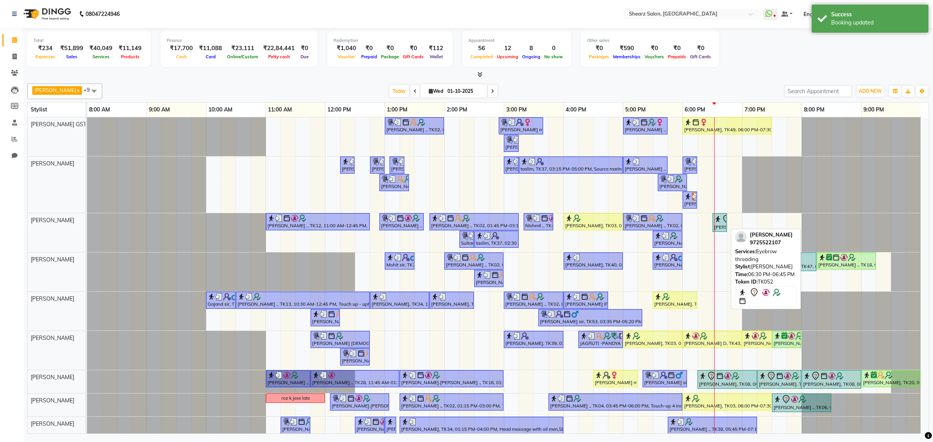
click at [722, 217] on icon at bounding box center [726, 218] width 9 height 9
click at [720, 222] on img at bounding box center [718, 219] width 8 height 8
select select "7"
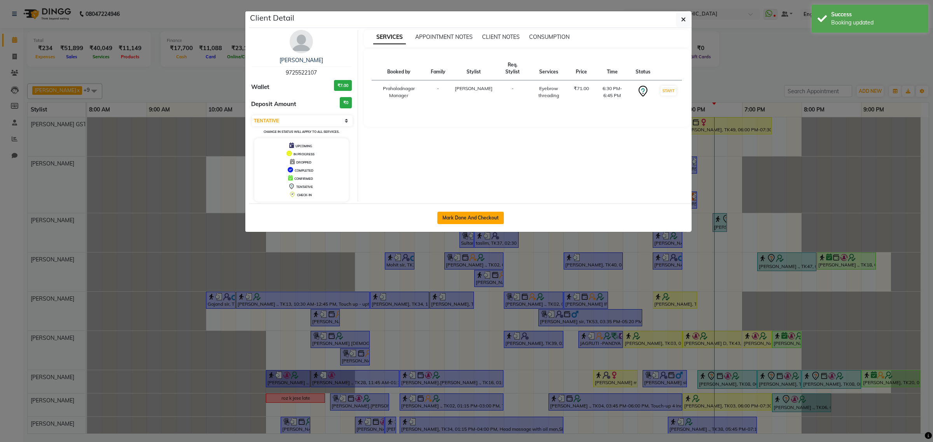
click at [486, 220] on button "Mark Done And Checkout" at bounding box center [470, 218] width 66 height 12
select select "service"
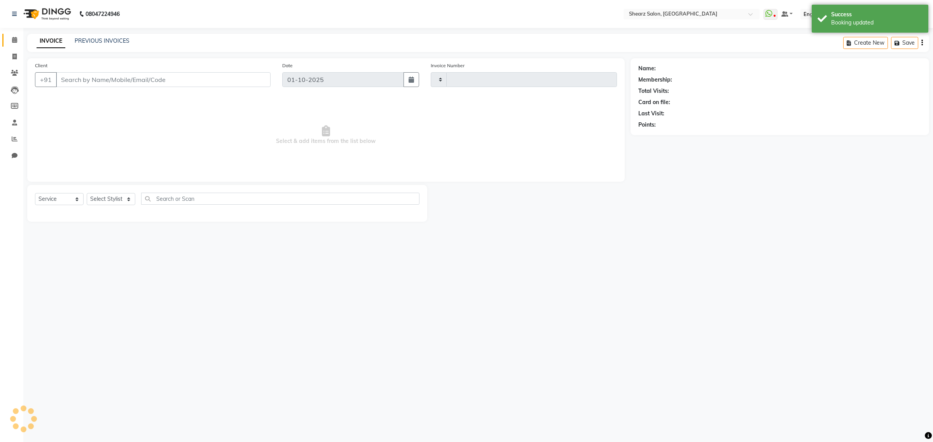
type input "6962"
select select "8157"
click at [190, 201] on input "text" at bounding box center [280, 199] width 278 height 12
type input "fore"
type input "9725522107"
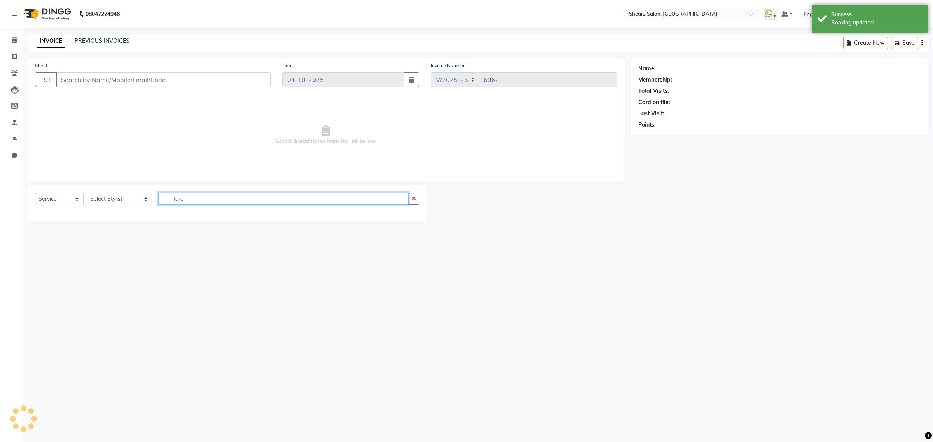
select select "77479"
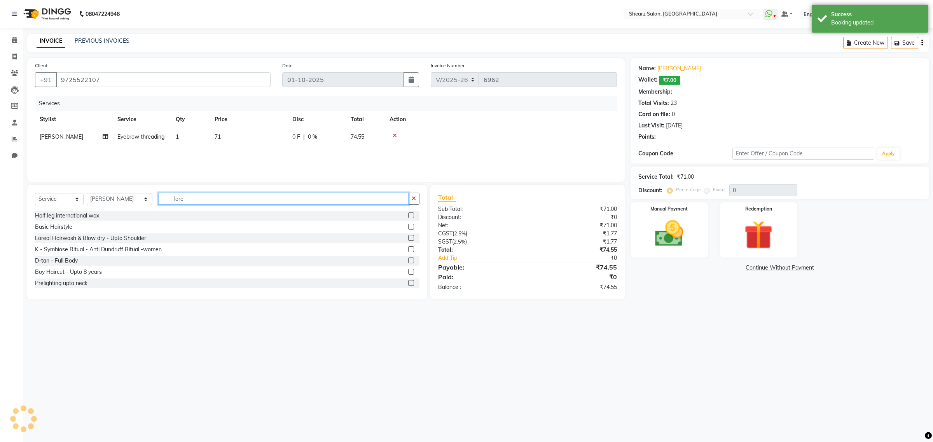
select select "1: Object"
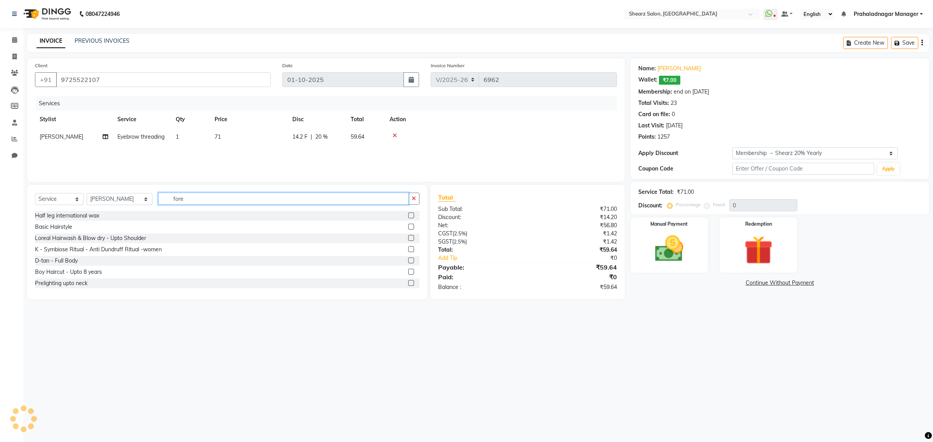
type input "20"
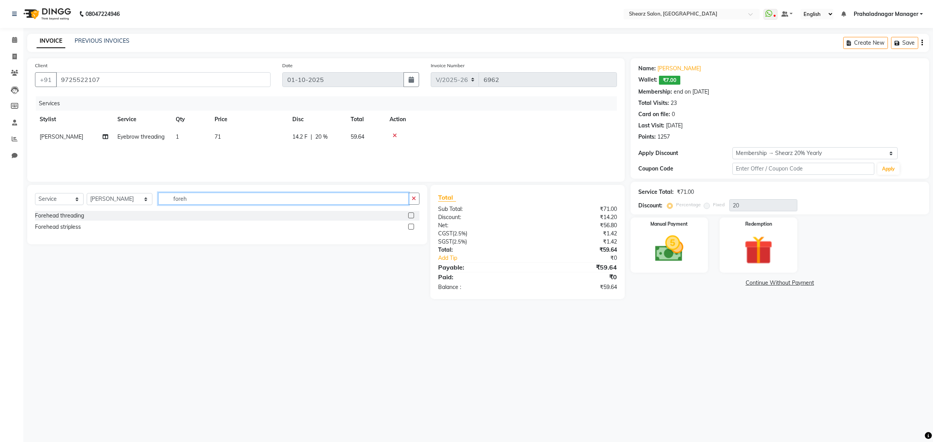
type input "foreh"
click at [408, 216] on label at bounding box center [411, 216] width 6 height 6
click at [408, 216] on input "checkbox" at bounding box center [410, 215] width 5 height 5
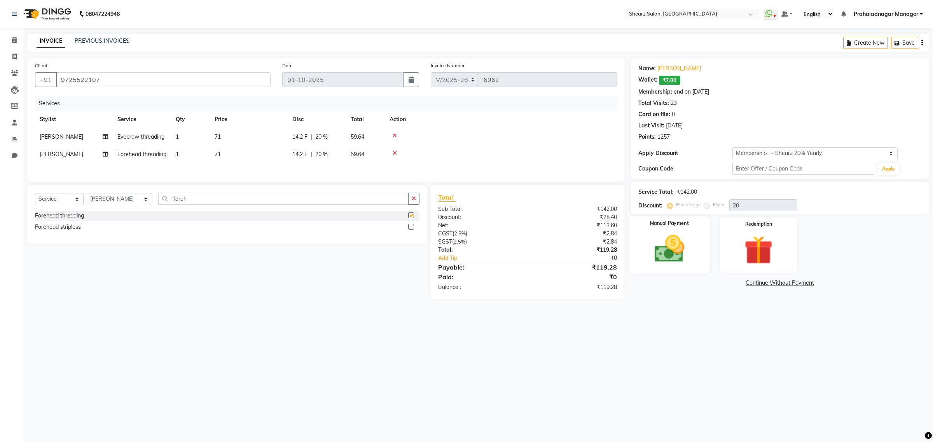
checkbox input "false"
click at [665, 251] on img at bounding box center [669, 249] width 48 height 34
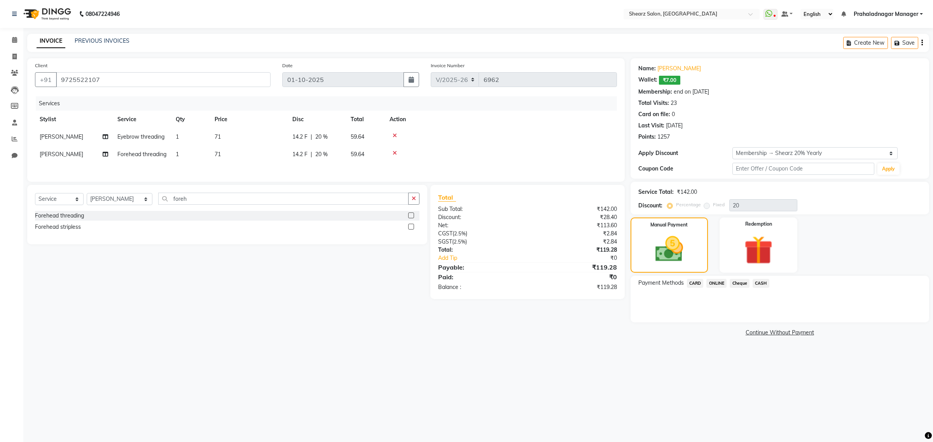
click at [757, 282] on span "CASH" at bounding box center [760, 283] width 17 height 9
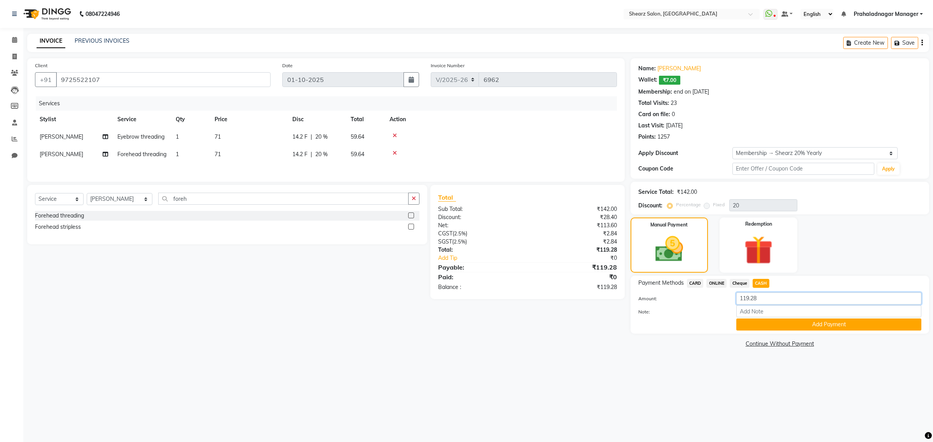
drag, startPoint x: 768, startPoint y: 298, endPoint x: 656, endPoint y: 304, distance: 112.5
click at [573, 290] on div "Client [PHONE_NUMBER] Date [DATE] Invoice Number V/2025 V/[PHONE_NUMBER] Servic…" at bounding box center [477, 203] width 913 height 291
type input "500"
click at [831, 324] on button "Add Payment" at bounding box center [828, 325] width 185 height 12
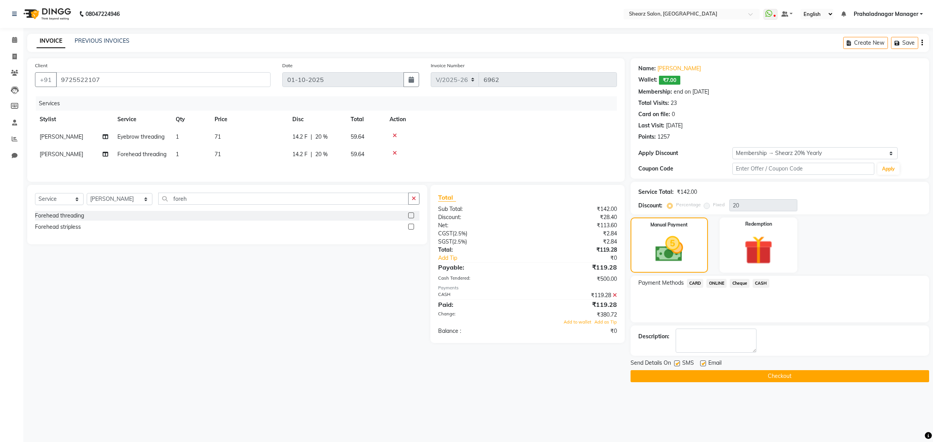
click at [570, 335] on div "Total Sub Total: ₹142.00 Discount: ₹28.40 Net: ₹113.60 CGST ( 2.5% ) ₹2.84 SGST…" at bounding box center [527, 264] width 178 height 143
click at [570, 325] on span "Add to wallet" at bounding box center [577, 321] width 28 height 5
click at [730, 379] on button "Checkout" at bounding box center [779, 376] width 298 height 12
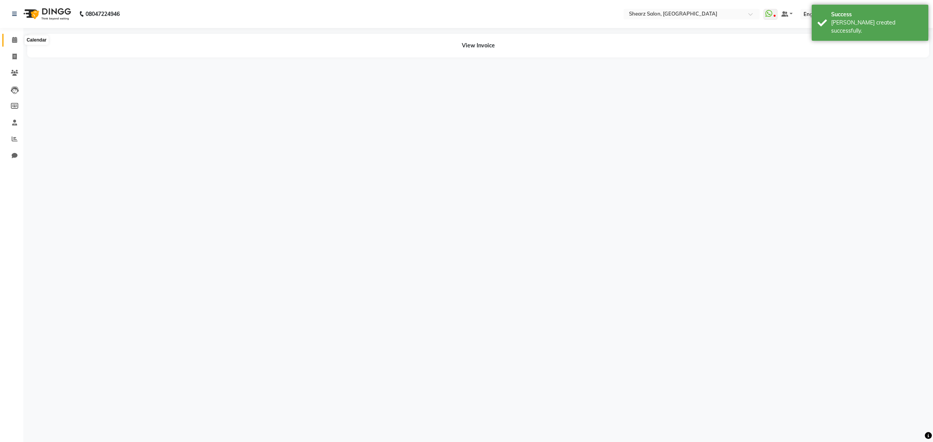
drag, startPoint x: 17, startPoint y: 39, endPoint x: 36, endPoint y: 39, distance: 18.7
click at [17, 39] on span at bounding box center [15, 40] width 14 height 9
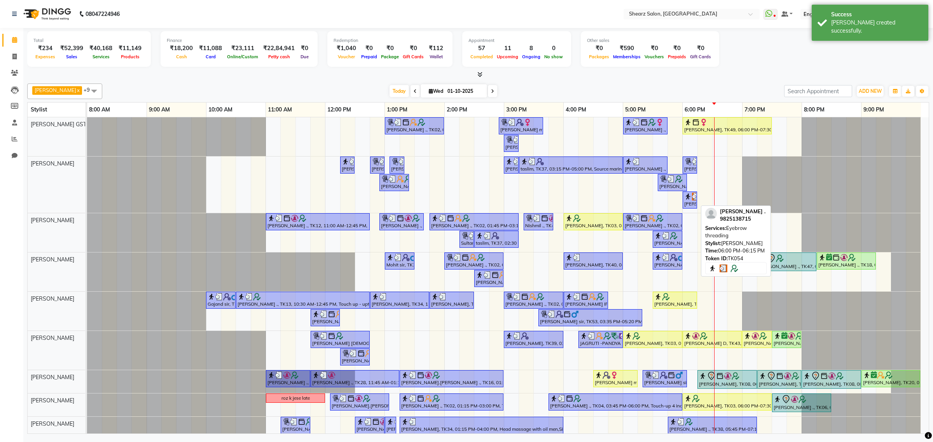
click at [685, 200] on img at bounding box center [688, 197] width 8 height 8
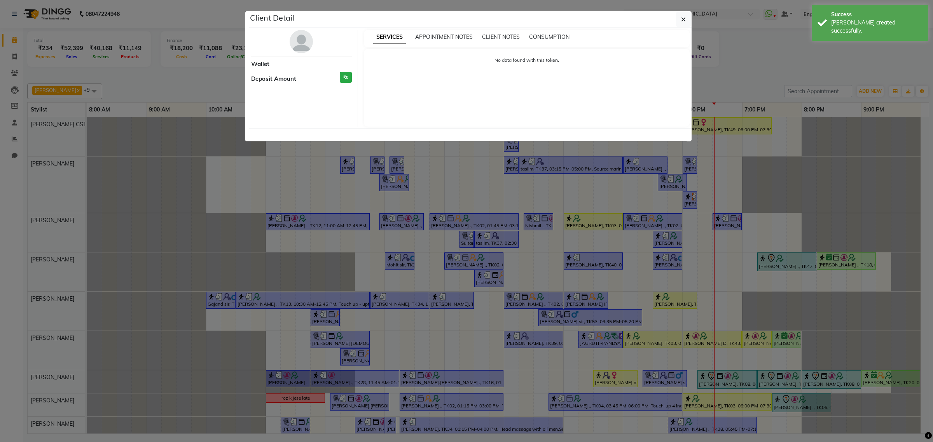
select select "3"
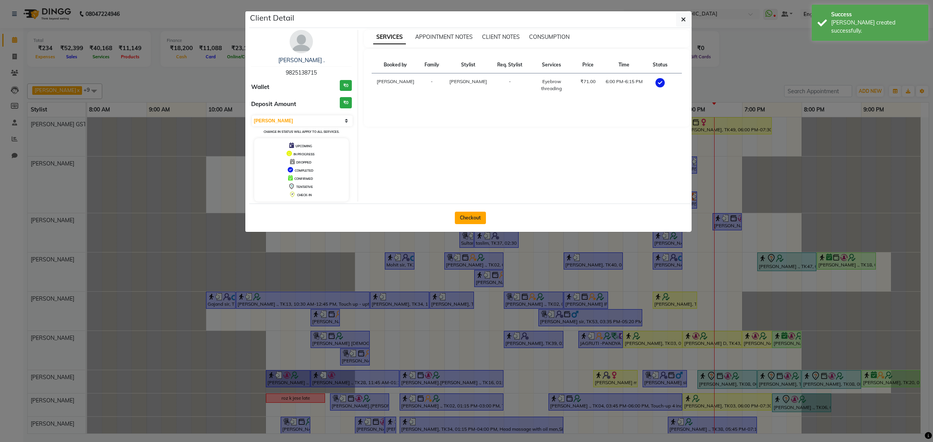
click at [475, 213] on button "Checkout" at bounding box center [470, 218] width 31 height 12
select select "service"
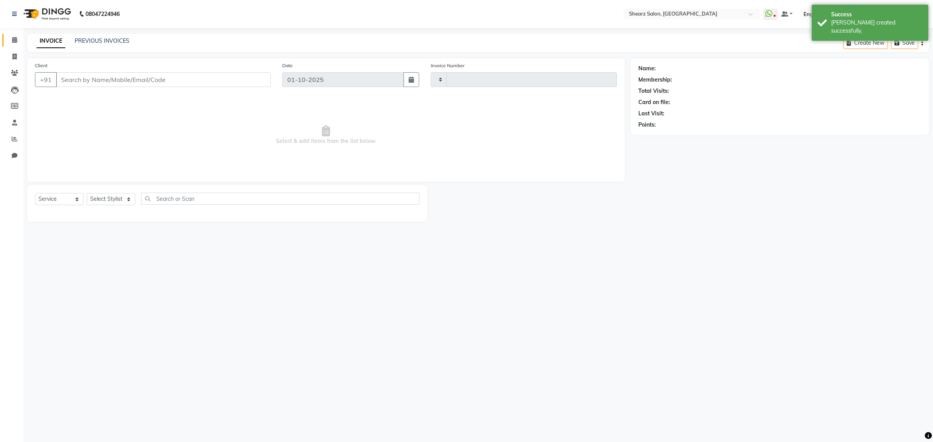
type input "6963"
select select "8157"
click at [172, 201] on input "text" at bounding box center [280, 199] width 278 height 12
type input "9825138715"
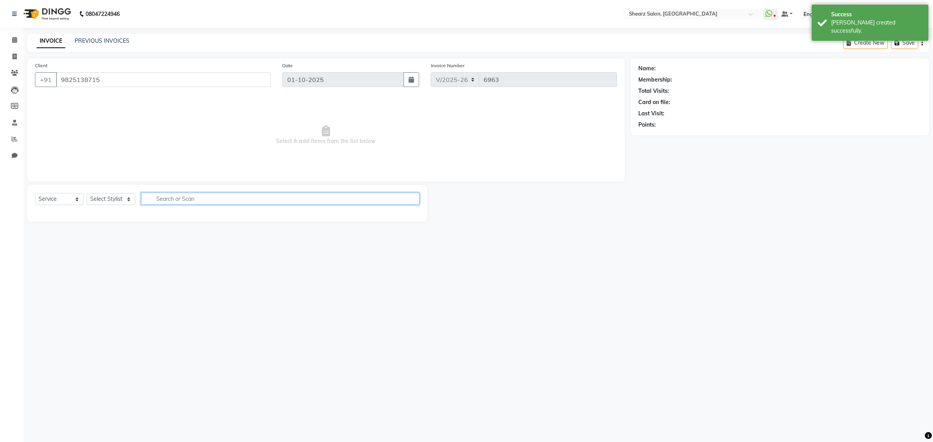
select select "77468"
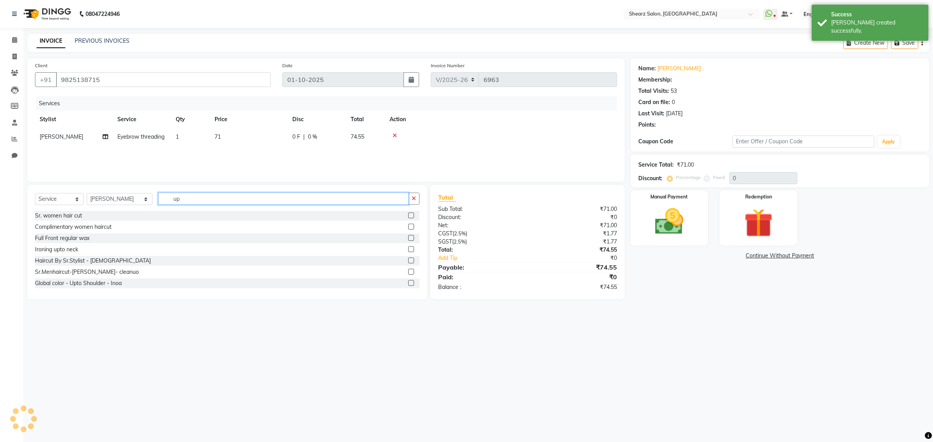
type input "upp"
select select "1: Object"
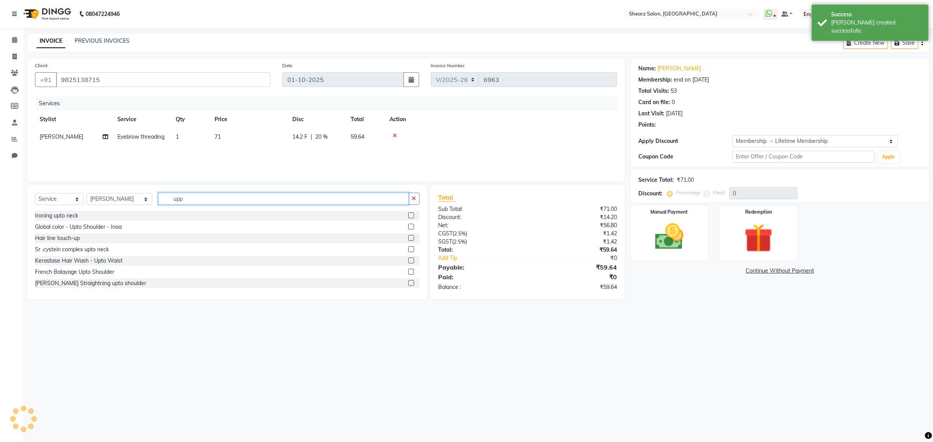
type input "20"
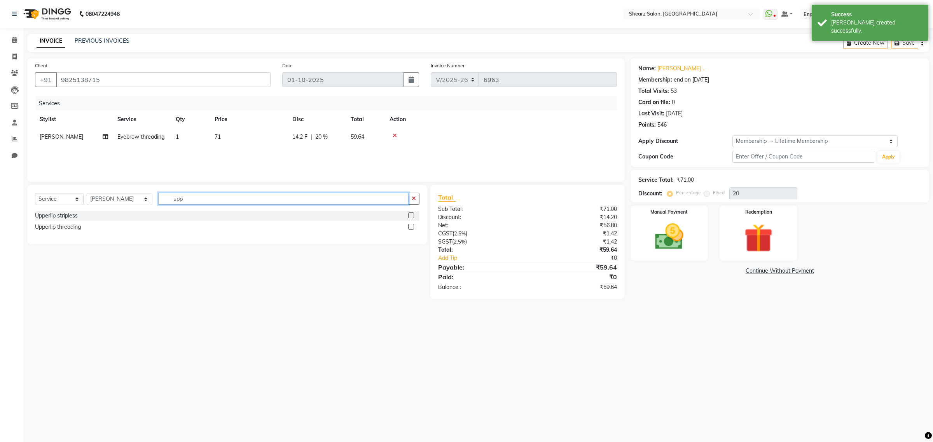
type input "upp"
click at [411, 224] on label at bounding box center [411, 227] width 6 height 6
click at [411, 225] on input "checkbox" at bounding box center [410, 227] width 5 height 5
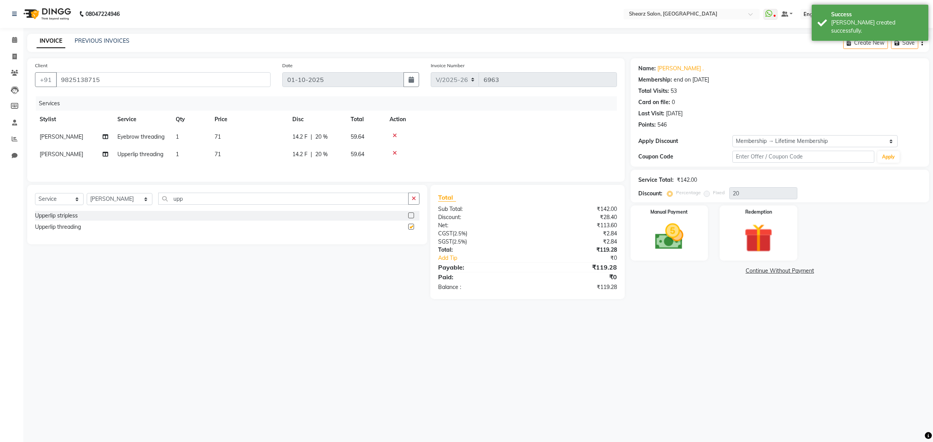
checkbox input "false"
drag, startPoint x: 244, startPoint y: 200, endPoint x: 79, endPoint y: 181, distance: 165.8
click at [80, 181] on div "Client [PHONE_NUMBER] Date [DATE] Invoice Number V/2025 V/[PHONE_NUMBER] Servic…" at bounding box center [325, 178] width 609 height 241
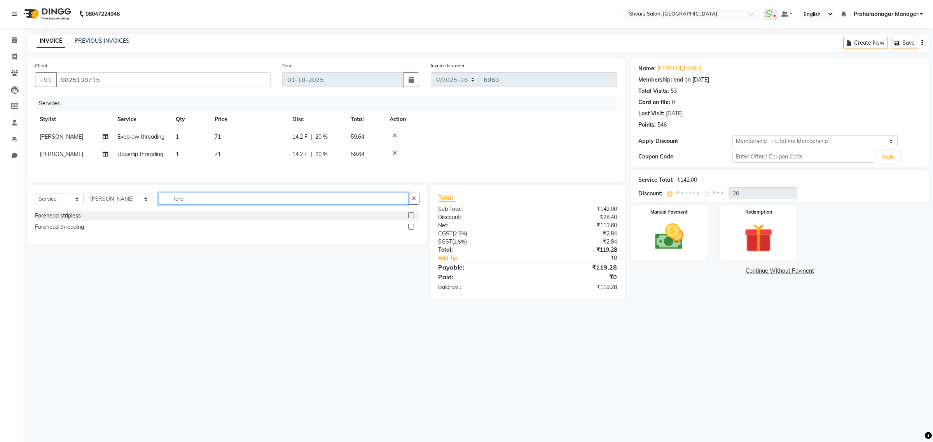
type input "fore"
click at [410, 230] on label at bounding box center [411, 227] width 6 height 6
click at [410, 230] on input "checkbox" at bounding box center [410, 227] width 5 height 5
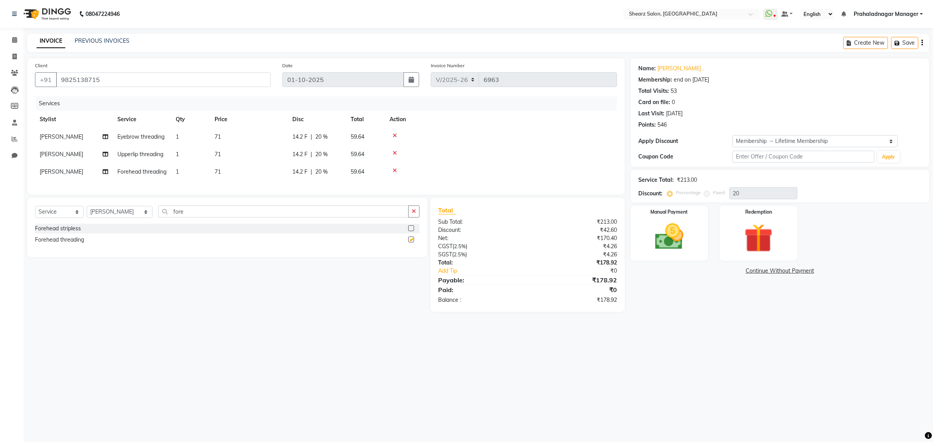
checkbox input "false"
drag, startPoint x: 214, startPoint y: 228, endPoint x: 115, endPoint y: 244, distance: 101.1
click at [46, 224] on div "Select Service Product Membership Package Voucher Prepaid Gift Card Select Styl…" at bounding box center [227, 215] width 384 height 18
type input "lower"
click at [412, 231] on label at bounding box center [411, 228] width 6 height 6
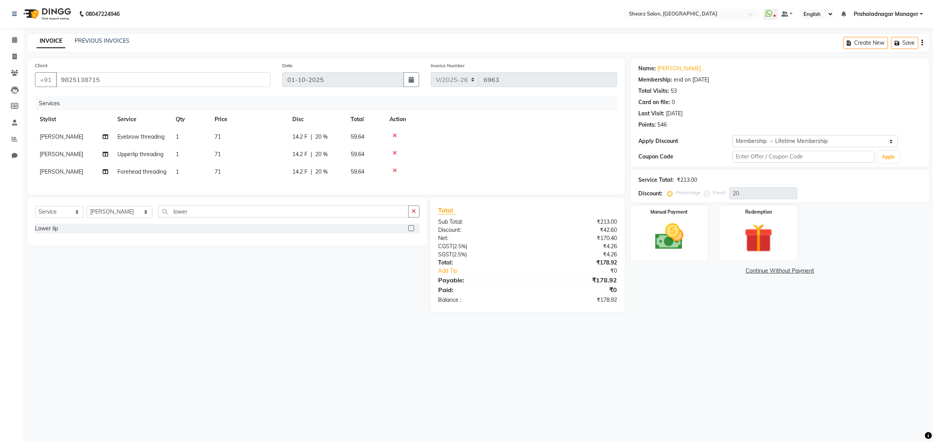
click at [412, 231] on input "checkbox" at bounding box center [410, 228] width 5 height 5
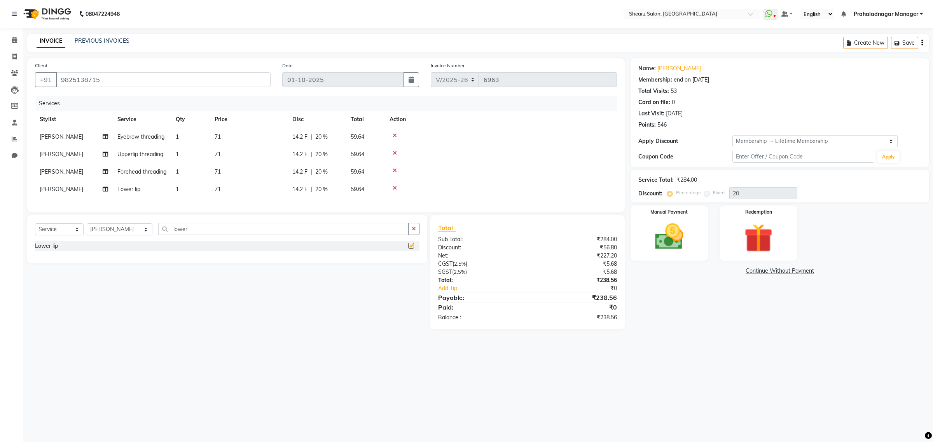
checkbox input "false"
click at [670, 227] on img at bounding box center [669, 237] width 48 height 34
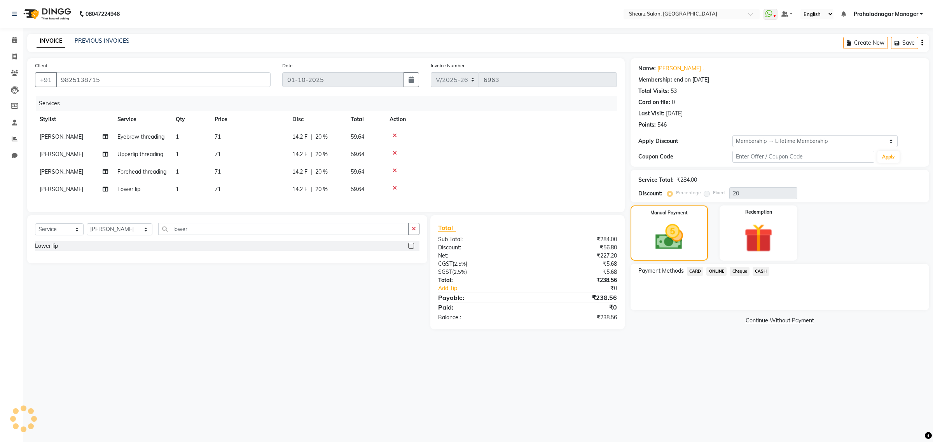
click at [710, 270] on span "ONLINE" at bounding box center [716, 271] width 20 height 9
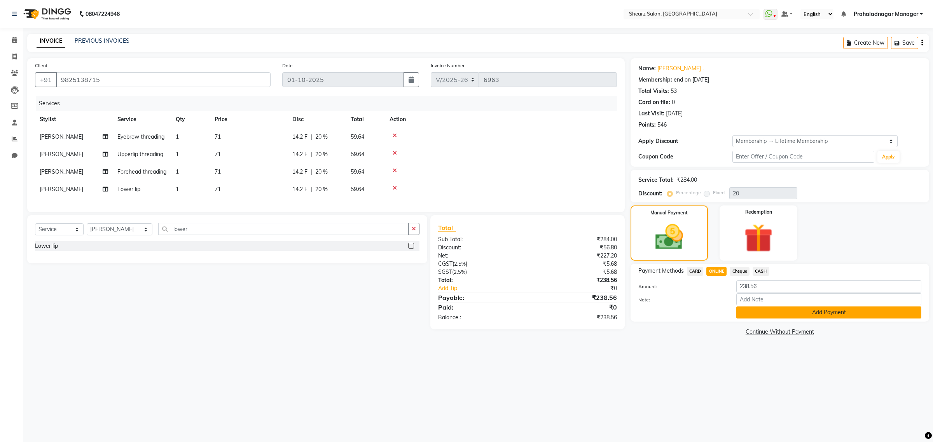
click at [753, 315] on button "Add Payment" at bounding box center [828, 313] width 185 height 12
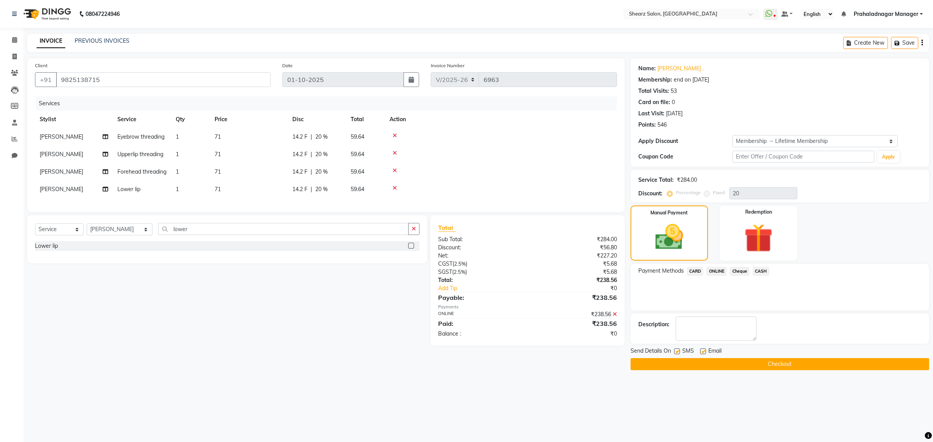
click at [750, 355] on div "Send Details On SMS Email" at bounding box center [779, 352] width 298 height 10
click at [747, 365] on button "Checkout" at bounding box center [779, 364] width 298 height 12
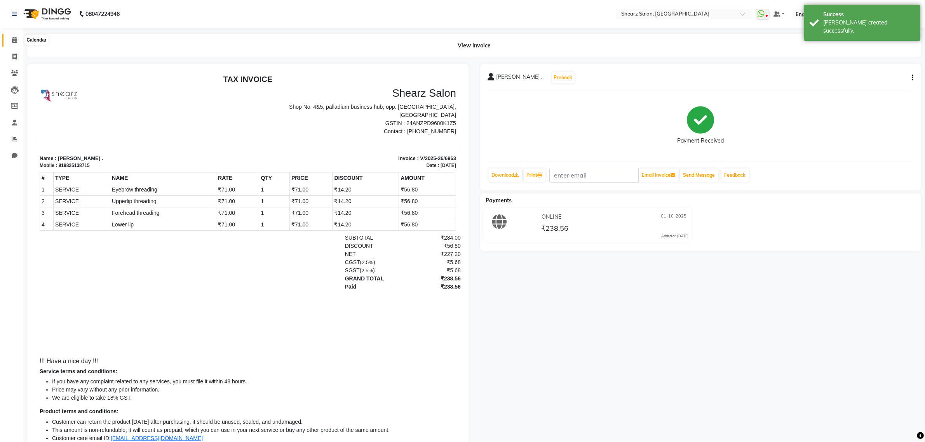
click at [10, 40] on span at bounding box center [15, 40] width 14 height 9
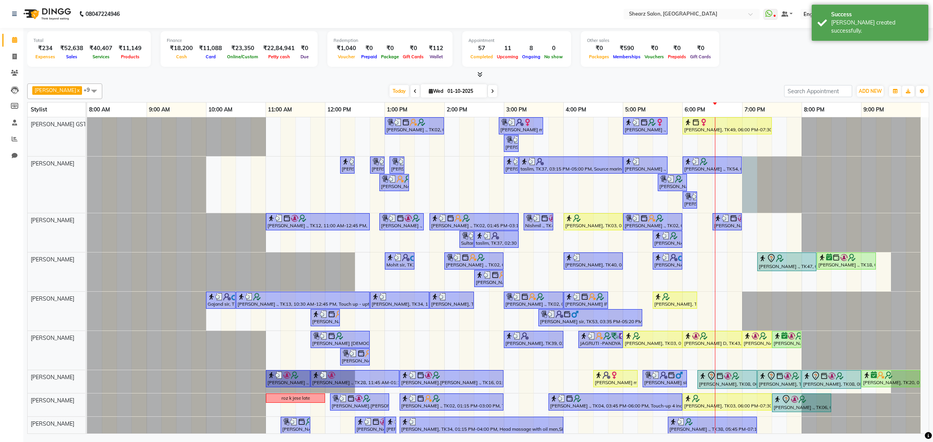
click at [87, 165] on div at bounding box center [87, 185] width 0 height 56
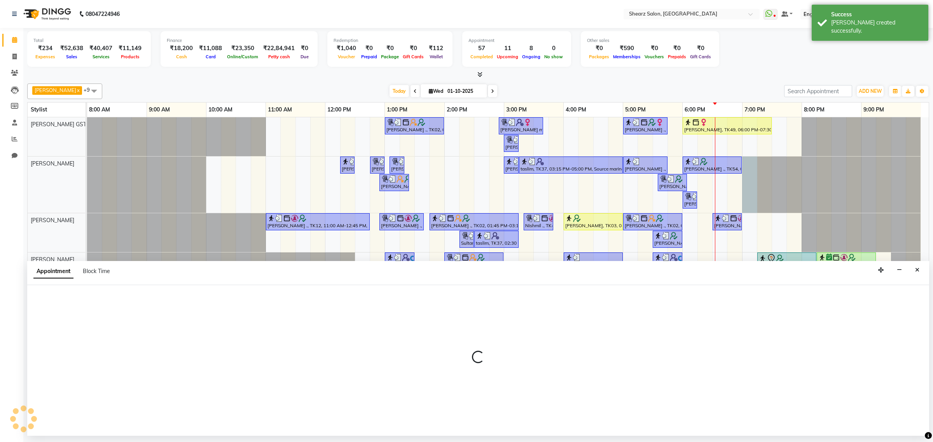
select select "77468"
select select "1140"
select select "tentative"
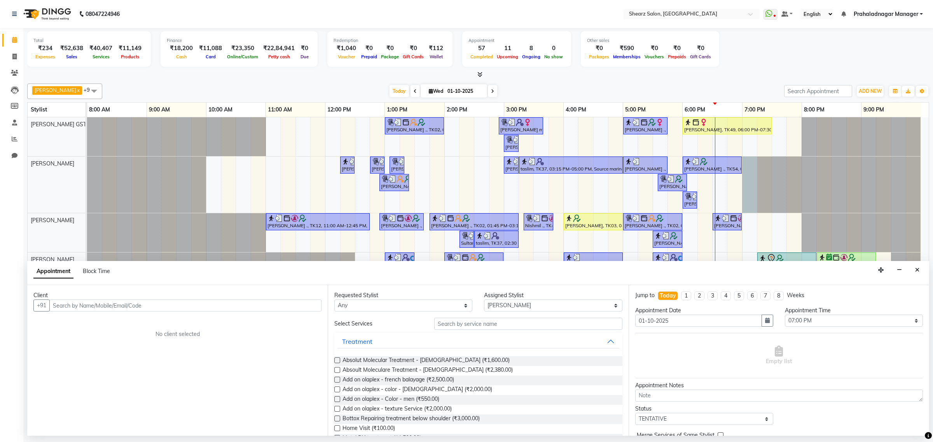
click at [181, 308] on input "text" at bounding box center [185, 306] width 272 height 12
drag, startPoint x: 121, startPoint y: 317, endPoint x: 463, endPoint y: 329, distance: 342.5
click at [131, 317] on button "[PERSON_NAME] . 9725009798" at bounding box center [107, 322] width 112 height 12
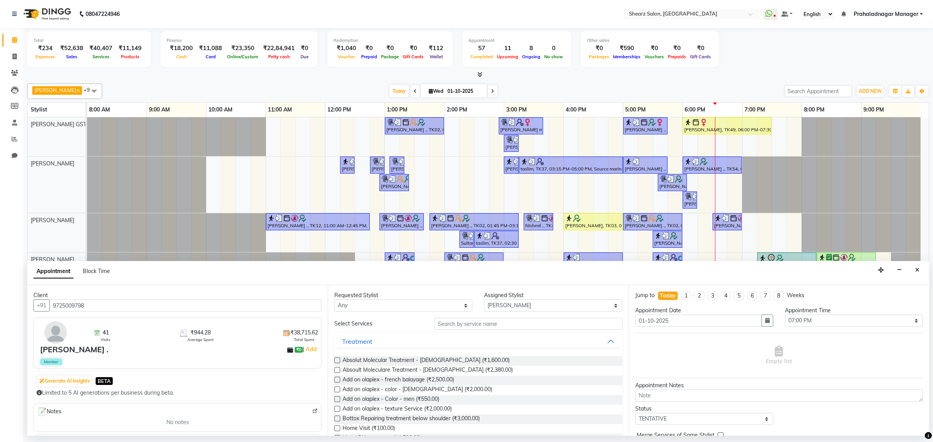
type input "9725009798"
click at [377, 302] on select "Any [PERSON_NAME] Center 1_mgr mgr [PERSON_NAME] [PERSON_NAME] [PERSON_NAME] GS…" at bounding box center [403, 306] width 138 height 12
select select "77468"
click at [334, 300] on select "Any [PERSON_NAME] Center 1_mgr mgr [PERSON_NAME] [PERSON_NAME] [PERSON_NAME] GS…" at bounding box center [403, 306] width 138 height 12
drag, startPoint x: 500, startPoint y: 322, endPoint x: 502, endPoint y: 315, distance: 6.8
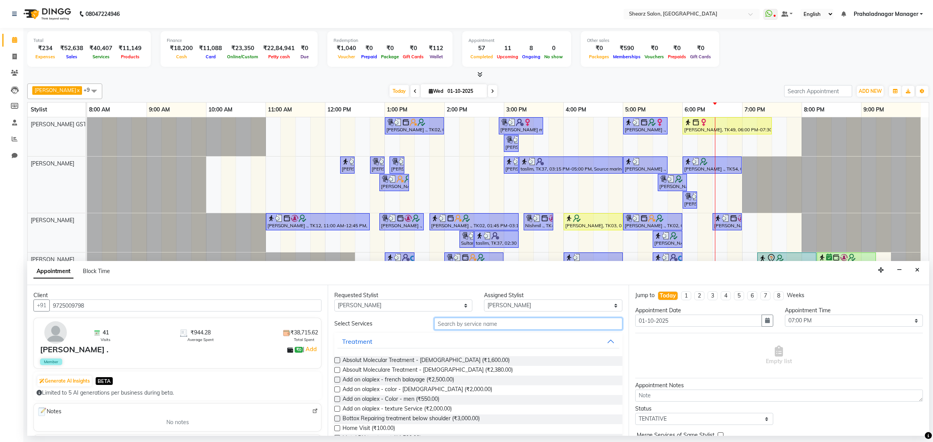
click at [501, 321] on input "text" at bounding box center [528, 324] width 188 height 12
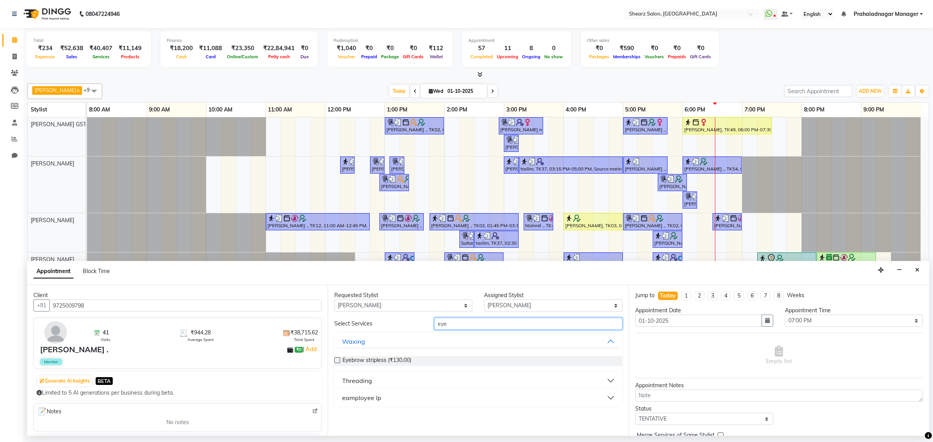
type input "eye"
click at [356, 380] on div "Threading" at bounding box center [357, 380] width 30 height 9
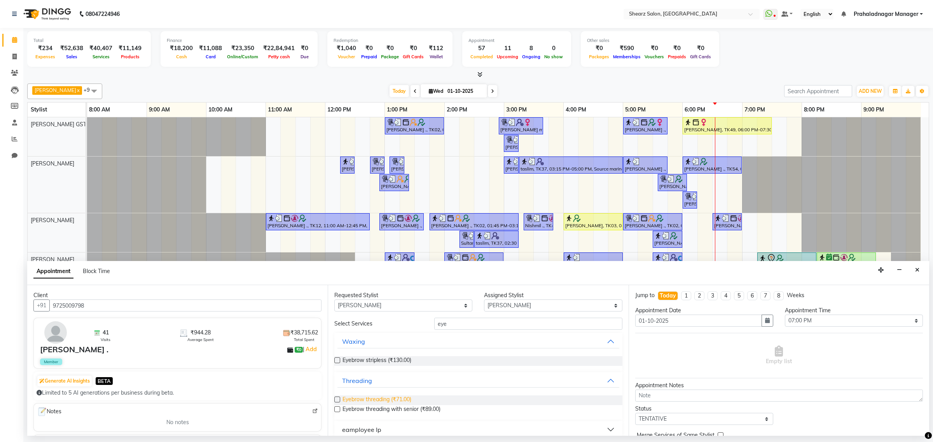
click at [350, 397] on span "Eyebrow threading (₹71.00)" at bounding box center [376, 401] width 69 height 10
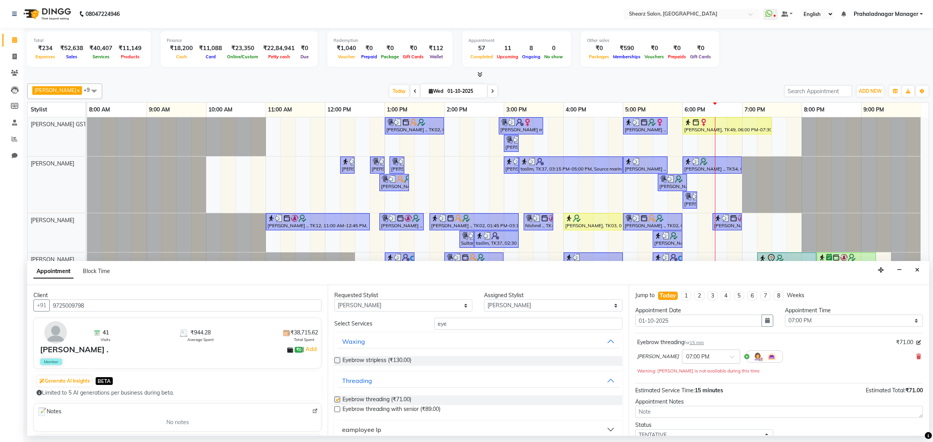
checkbox input "false"
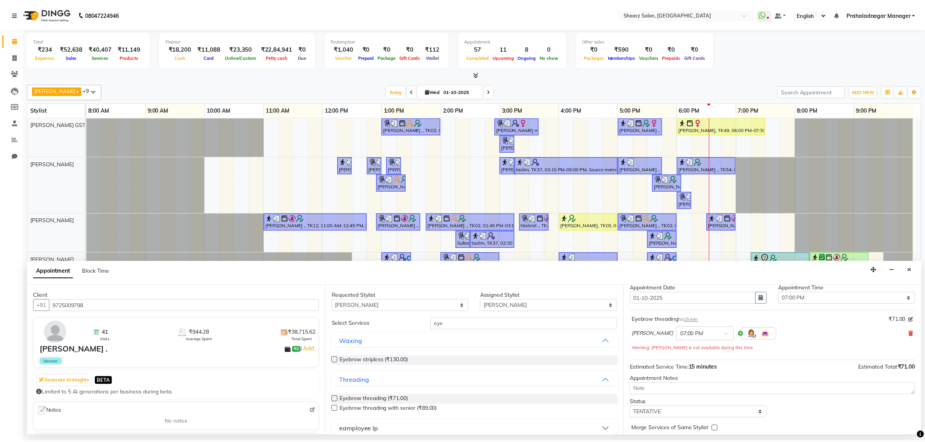
scroll to position [55, 0]
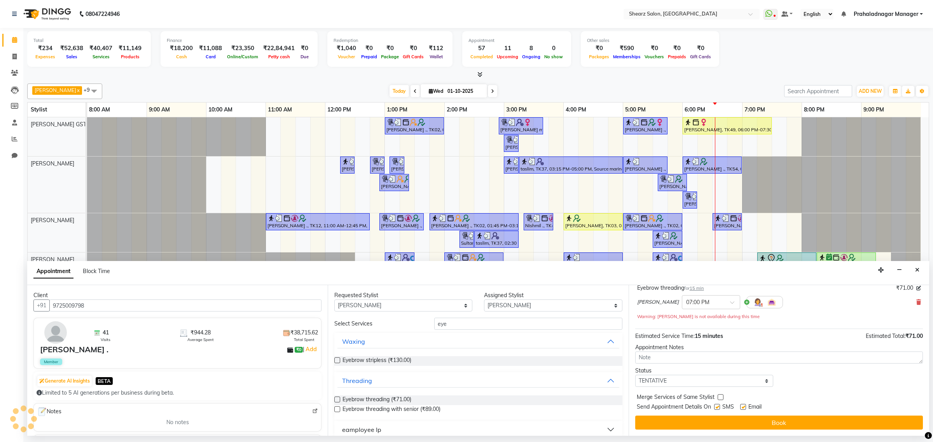
click at [681, 415] on div "Jump to [DATE] 1 2 3 4 5 6 7 8 Weeks Appointment Date [DATE] Appointment Time S…" at bounding box center [778, 360] width 300 height 151
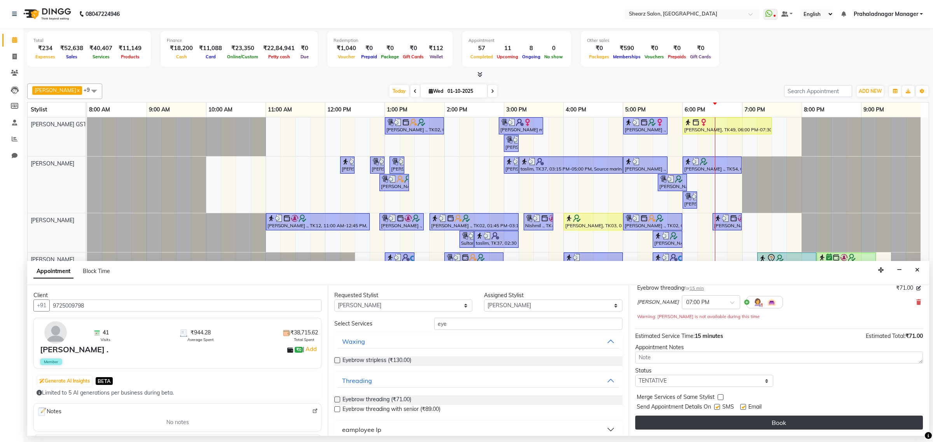
click at [681, 420] on button "Book" at bounding box center [779, 423] width 288 height 14
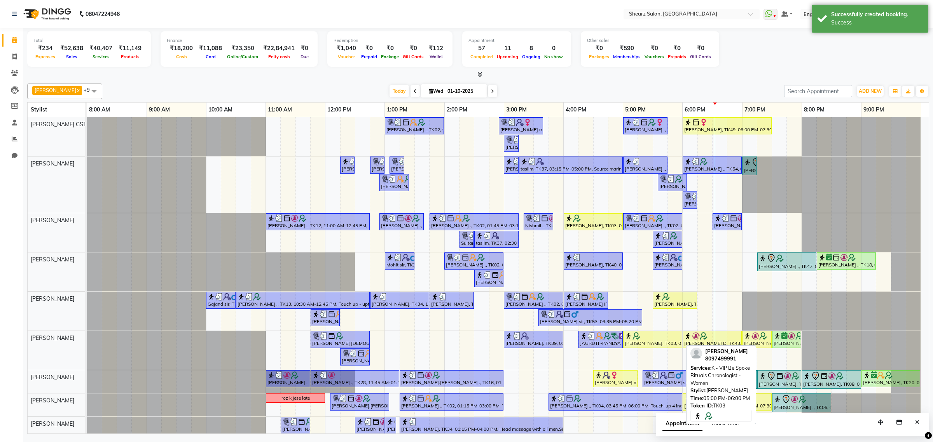
click at [636, 333] on img at bounding box center [636, 336] width 8 height 8
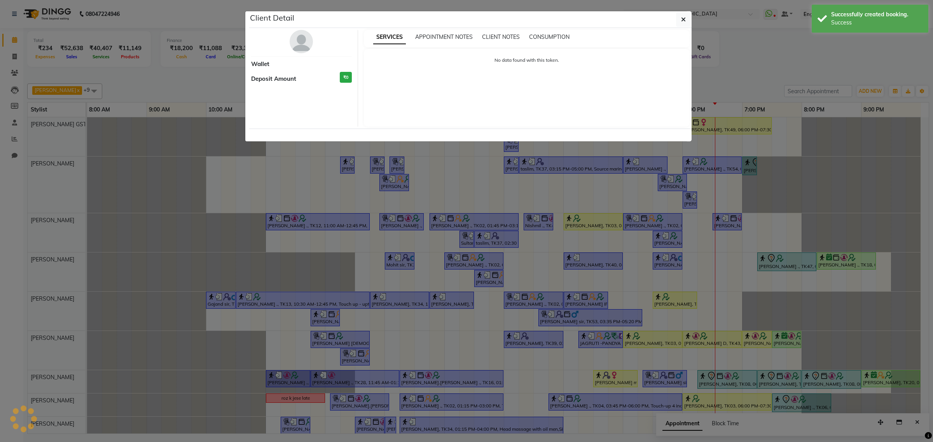
select select "1"
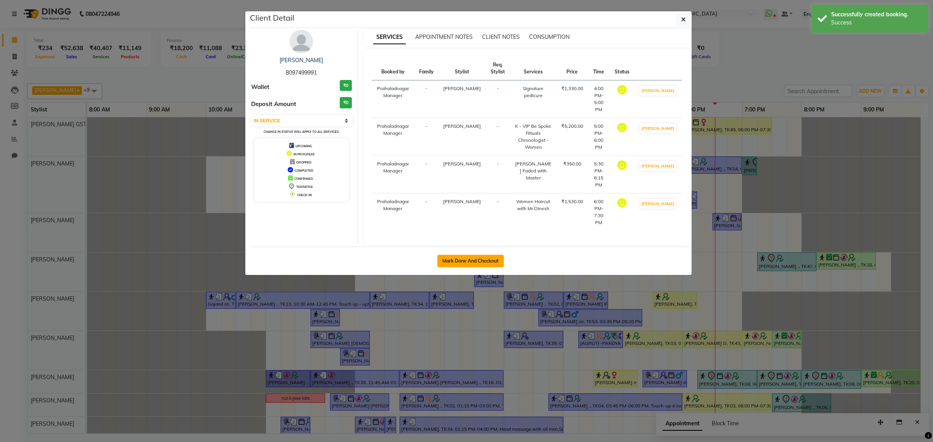
click at [467, 255] on button "Mark Done And Checkout" at bounding box center [470, 261] width 66 height 12
select select "service"
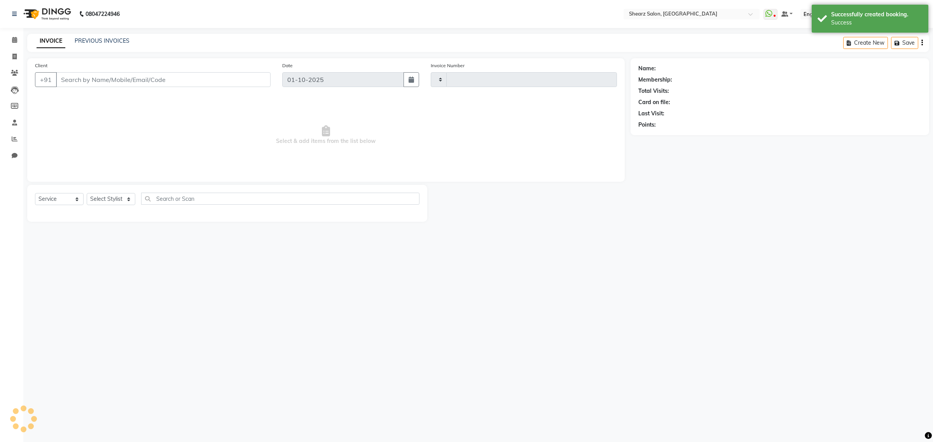
type input "6964"
select select "8157"
type input "8097499991"
select select "77486"
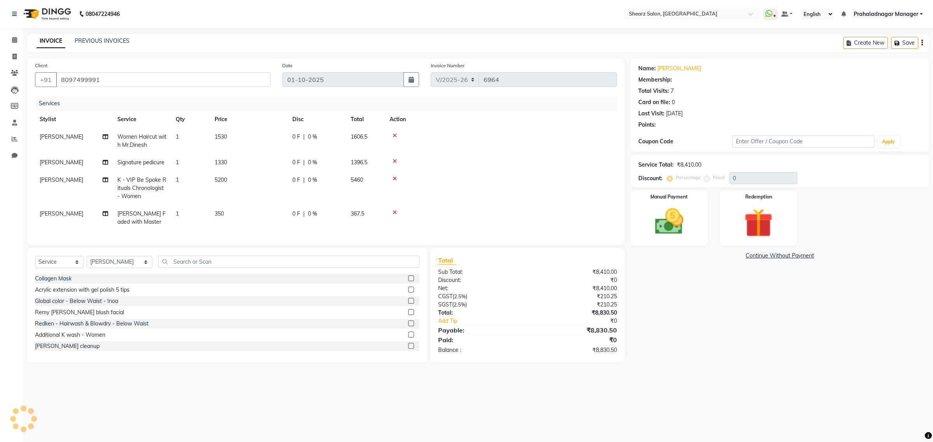
select select "1: Object"
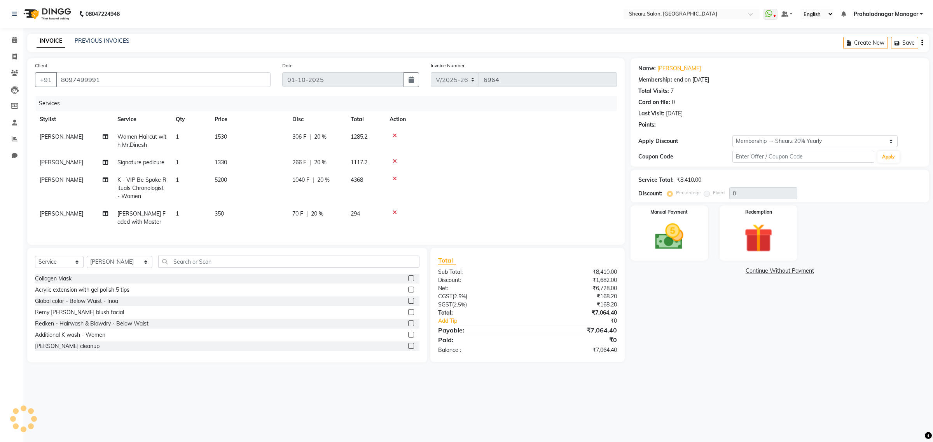
type input "20"
click at [395, 177] on icon at bounding box center [394, 178] width 4 height 5
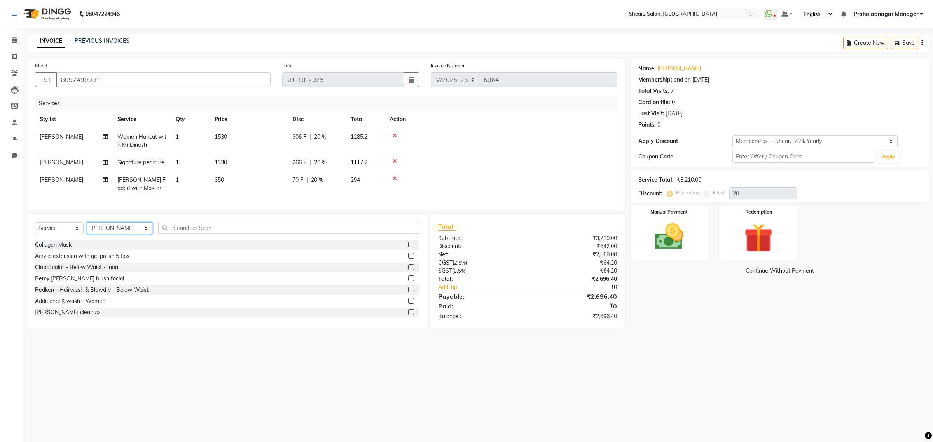
click at [135, 234] on select "Select Stylist Admin A General [PERSON_NAME] Asha Chavariya [PERSON_NAME] Cente…" at bounding box center [120, 228] width 66 height 12
select select "77458"
click at [87, 229] on select "Select Stylist Admin A General [PERSON_NAME] Asha Chavariya [PERSON_NAME] Cente…" at bounding box center [120, 228] width 66 height 12
click at [255, 230] on input "text" at bounding box center [288, 228] width 261 height 12
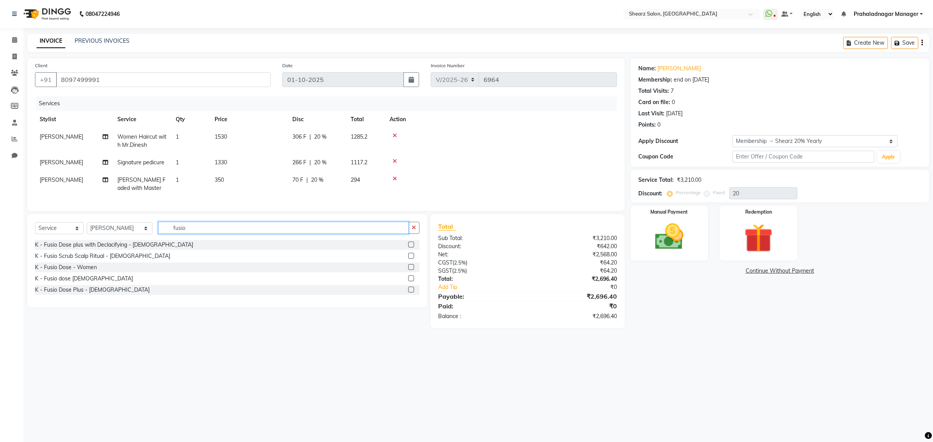
type input "fusio"
click at [412, 270] on label at bounding box center [411, 267] width 6 height 6
click at [412, 270] on input "checkbox" at bounding box center [410, 267] width 5 height 5
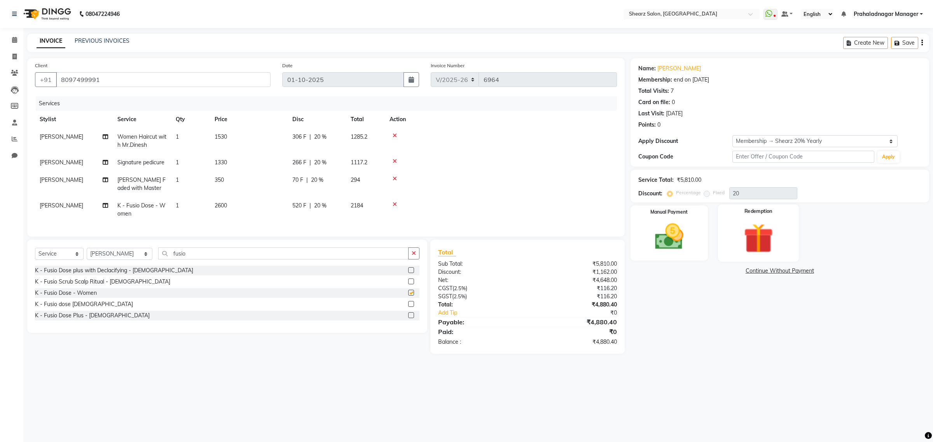
checkbox input "false"
click at [675, 229] on img at bounding box center [669, 237] width 48 height 34
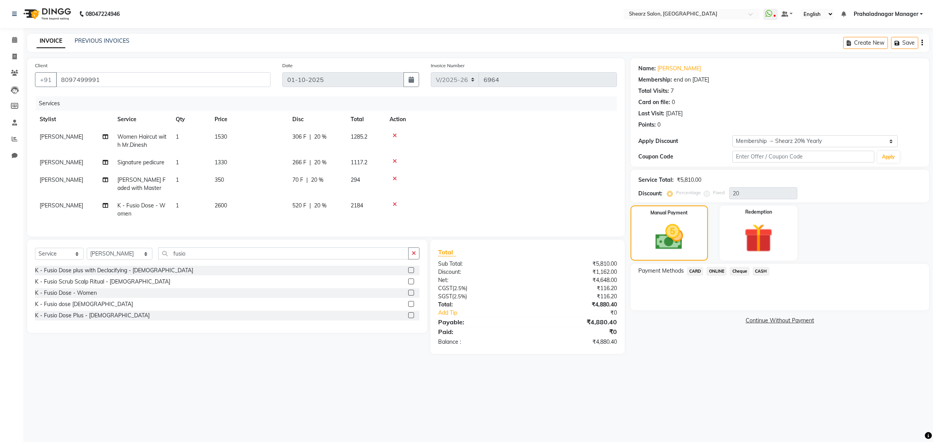
click at [718, 268] on span "ONLINE" at bounding box center [716, 271] width 20 height 9
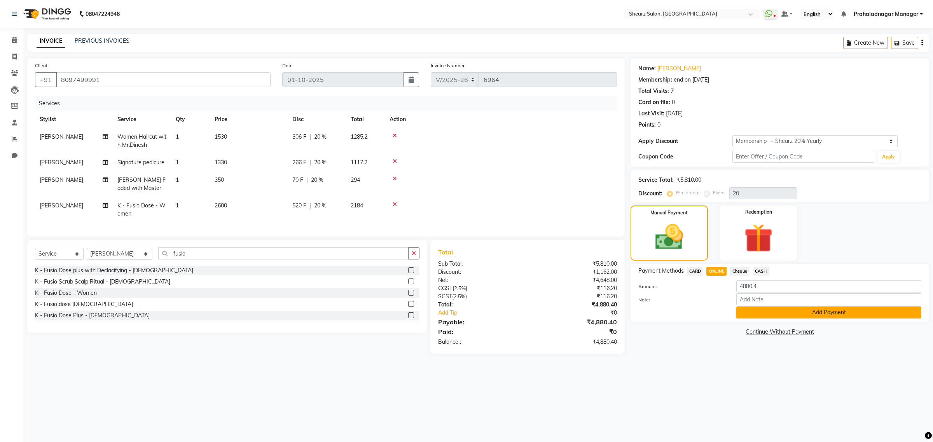
click at [777, 310] on button "Add Payment" at bounding box center [828, 313] width 185 height 12
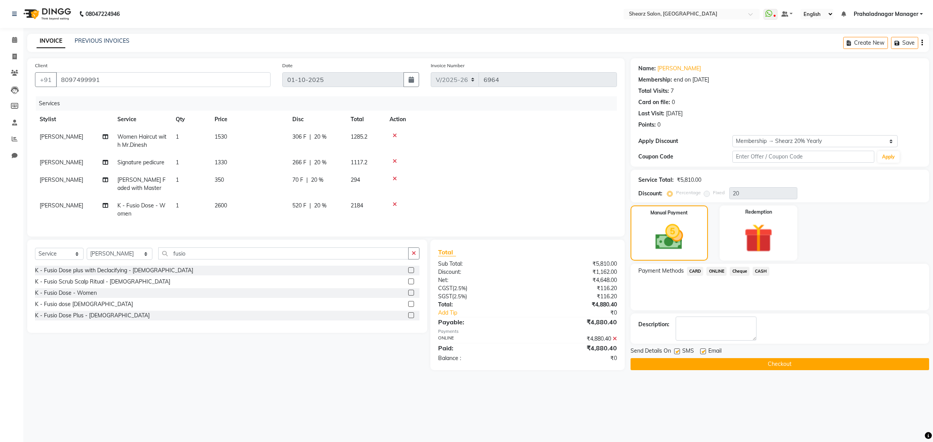
click at [779, 366] on button "Checkout" at bounding box center [779, 364] width 298 height 12
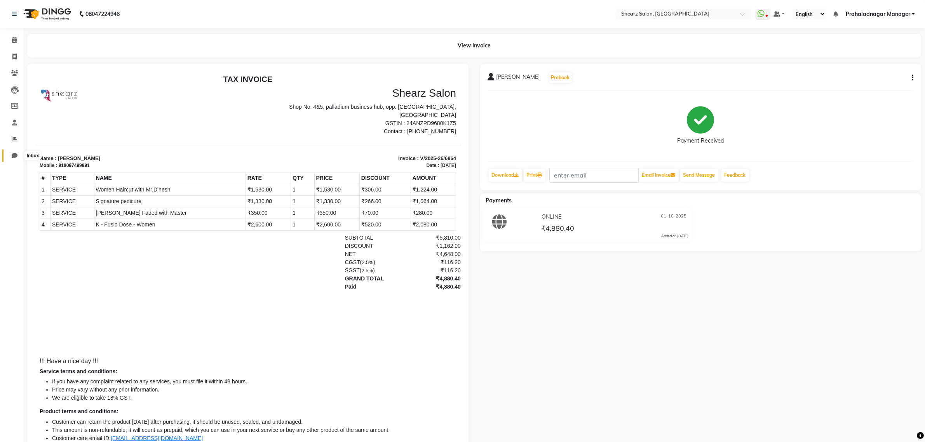
click at [12, 158] on icon at bounding box center [15, 156] width 6 height 6
select select "100"
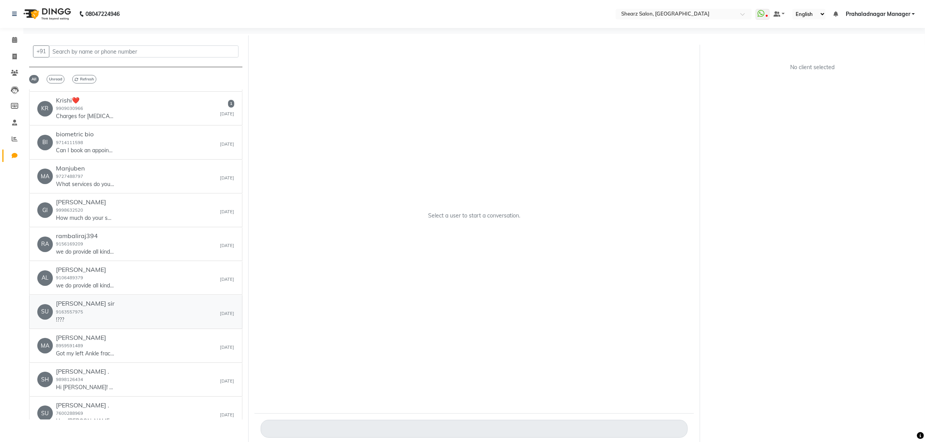
scroll to position [49, 0]
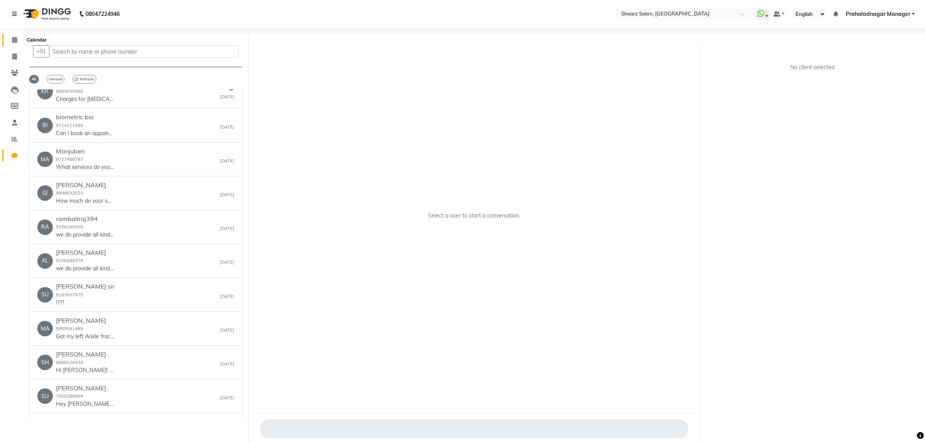
click at [10, 40] on span at bounding box center [15, 40] width 14 height 9
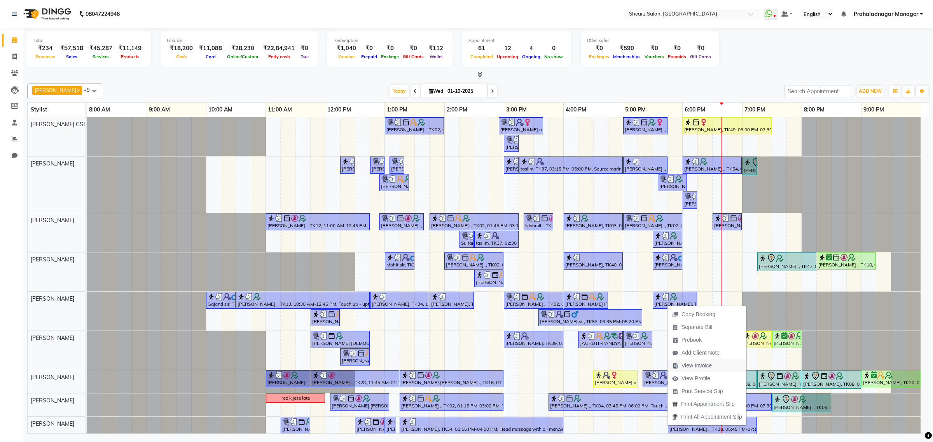
click at [702, 363] on span "View Invoice" at bounding box center [696, 366] width 30 height 8
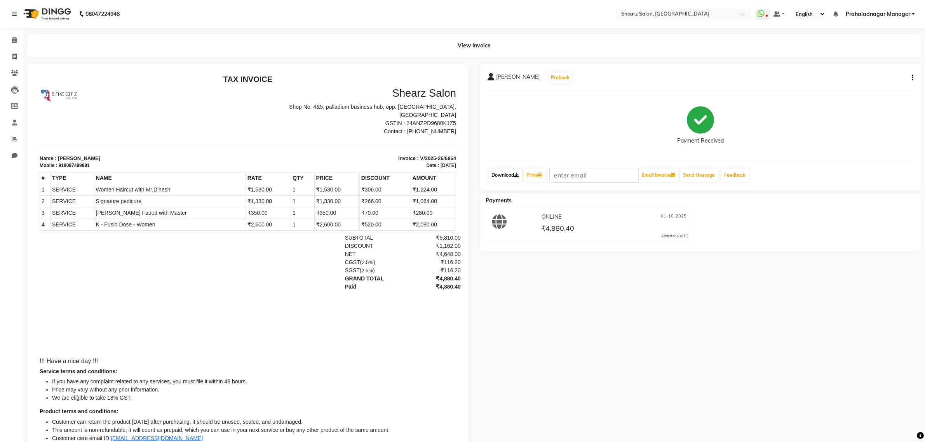
click at [498, 178] on link "Download" at bounding box center [505, 175] width 33 height 13
click at [13, 40] on icon at bounding box center [14, 40] width 5 height 6
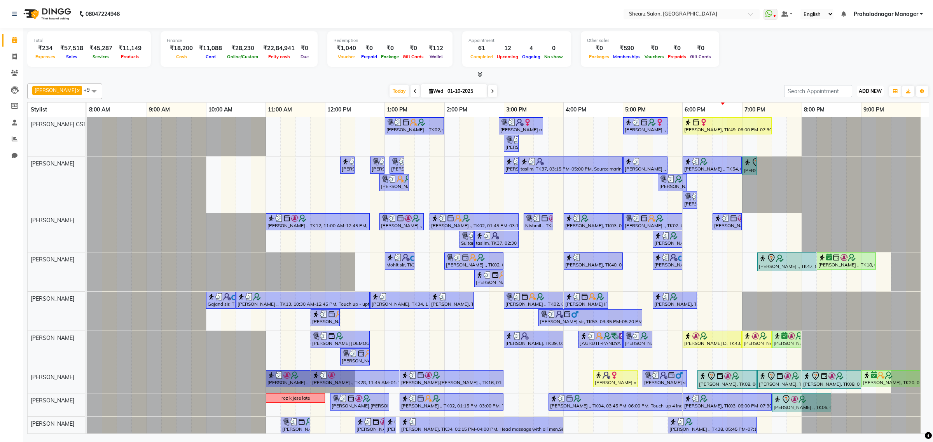
click at [866, 88] on button "ADD NEW Toggle Dropdown" at bounding box center [869, 91] width 27 height 11
click at [860, 123] on link "Add Expense" at bounding box center [851, 126] width 61 height 10
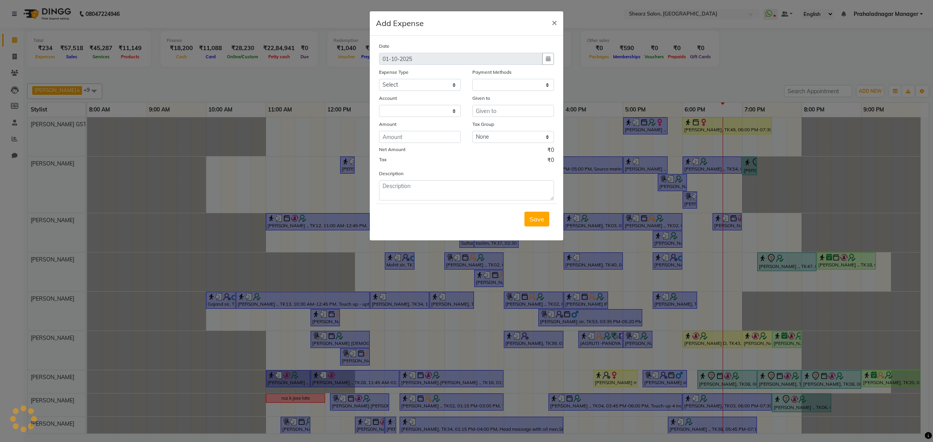
select select "1"
select select "7285"
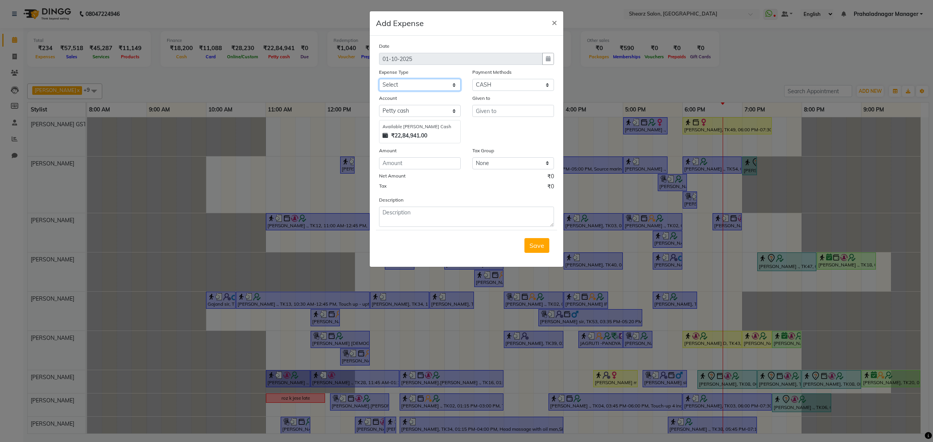
click at [420, 81] on select "Select Advance Salary Bank charges Car maintenance Cash transfer to bank Cash t…" at bounding box center [420, 85] width 82 height 12
select select "10"
click at [379, 79] on select "Select Advance Salary Bank charges Car maintenance Cash transfer to bank Cash t…" at bounding box center [420, 85] width 82 height 12
click at [511, 105] on input "text" at bounding box center [513, 111] width 82 height 12
type input "chocolate"
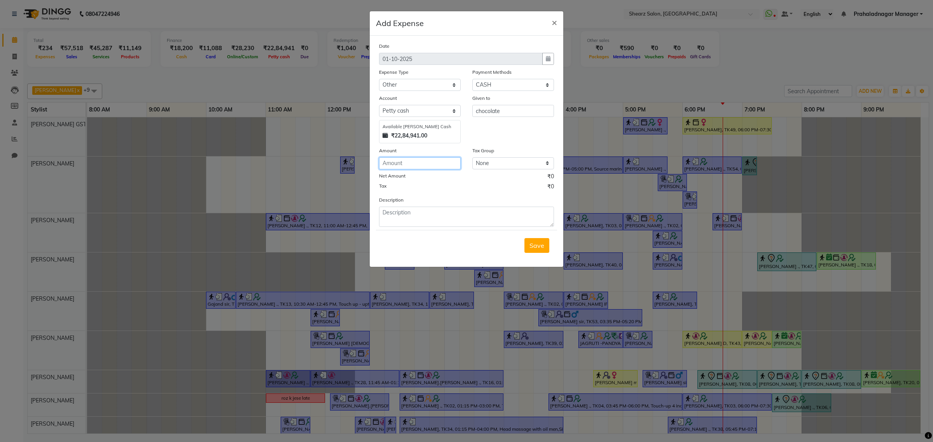
click at [422, 158] on input "number" at bounding box center [420, 163] width 82 height 12
type input "110"
click at [546, 242] on button "Save" at bounding box center [536, 245] width 25 height 15
